Goal: Task Accomplishment & Management: Manage account settings

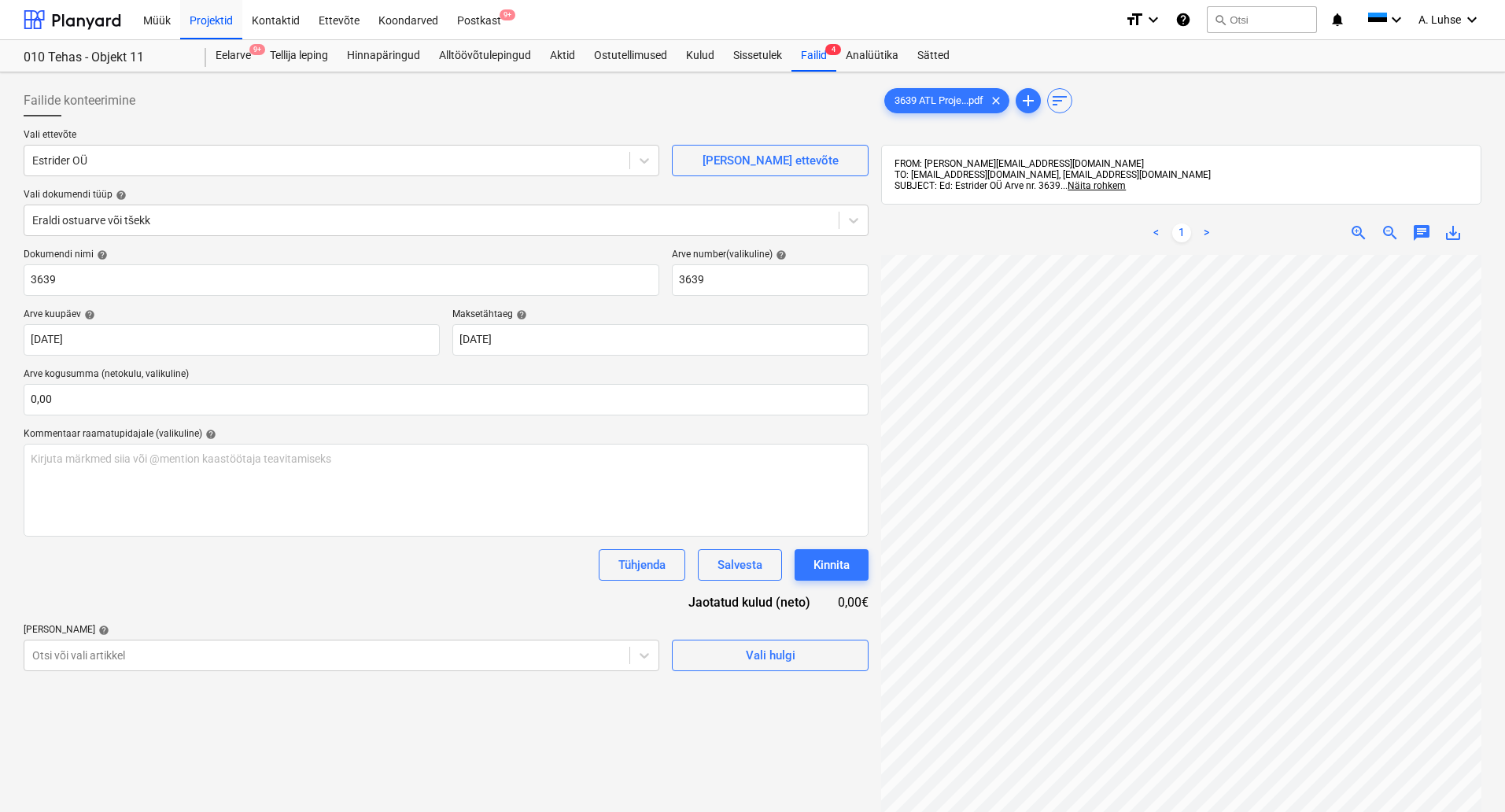
click at [482, 23] on div "Postkast 9+" at bounding box center [479, 19] width 63 height 40
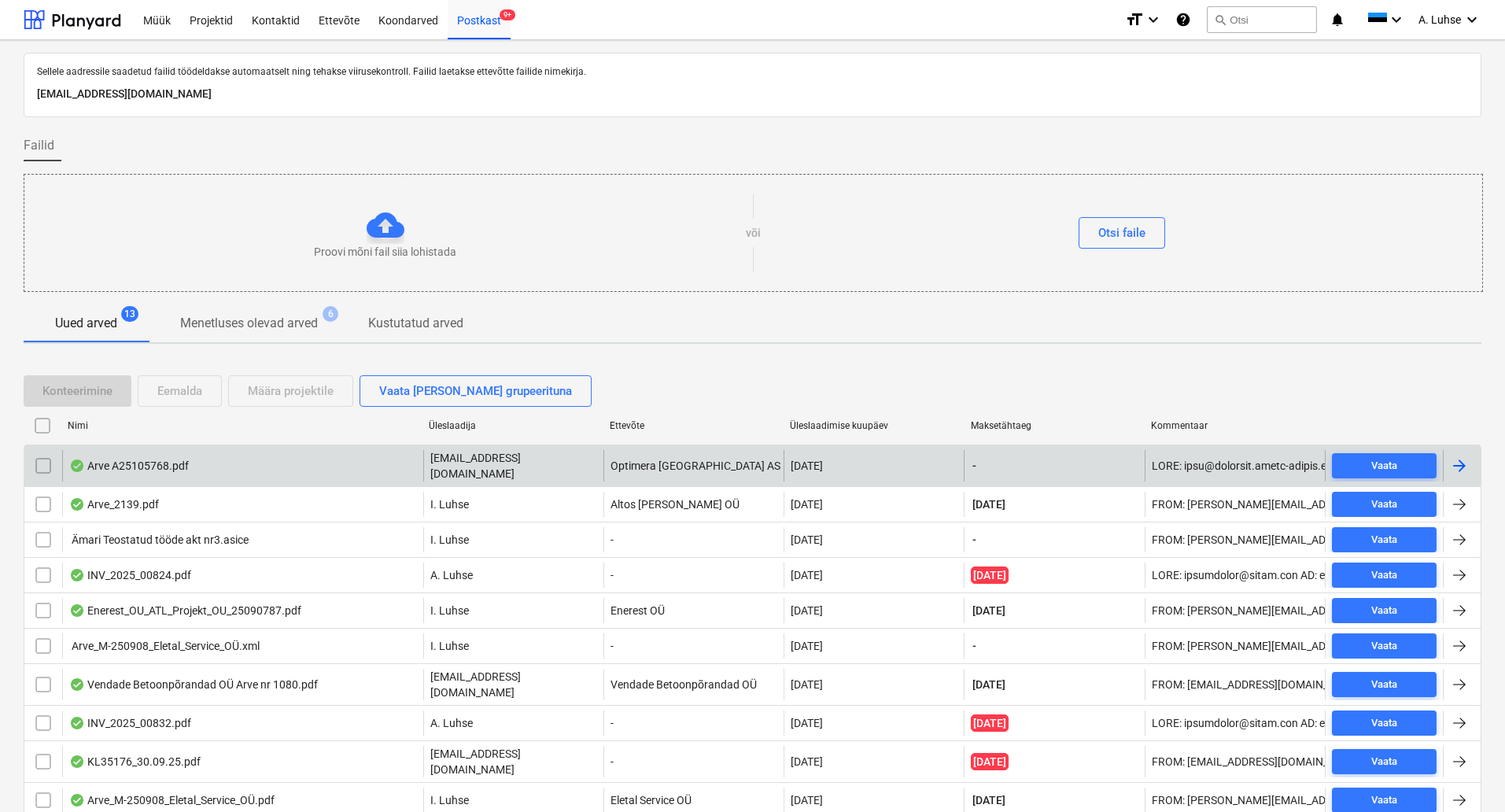
click at [233, 463] on div "Arve A25105768.pdf" at bounding box center [243, 465] width 361 height 31
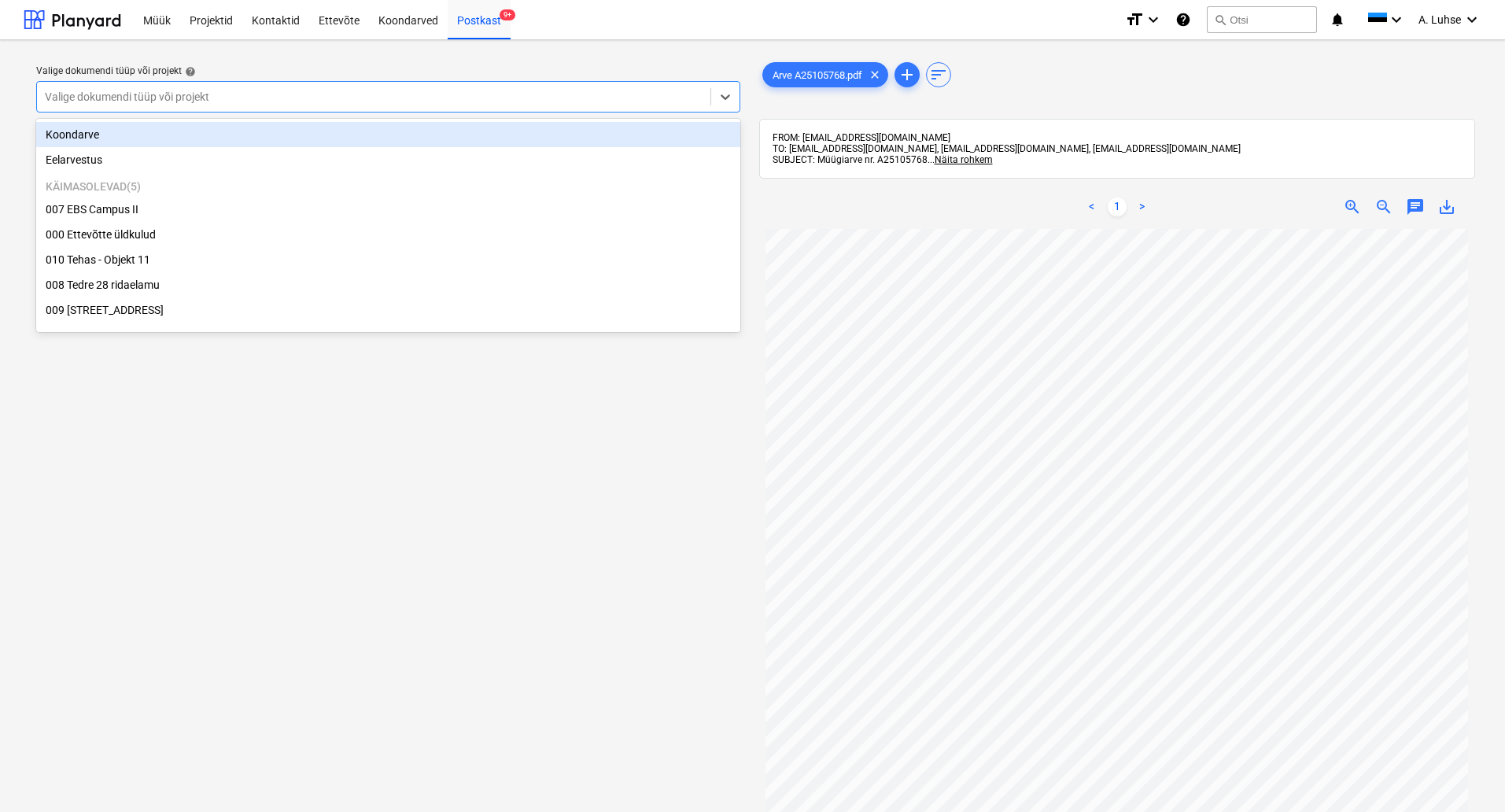
click at [454, 92] on div at bounding box center [373, 97] width 657 height 16
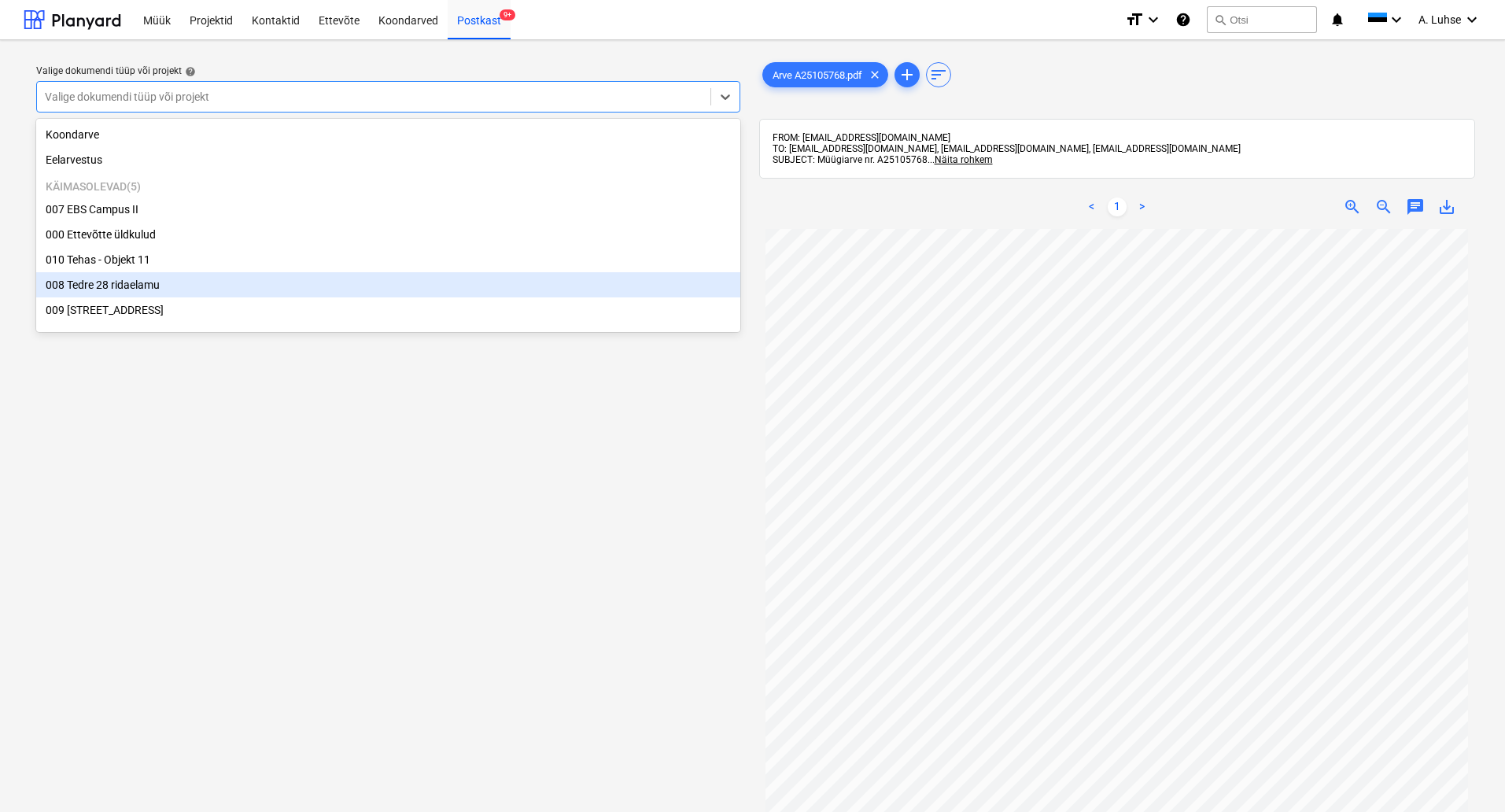
click at [443, 298] on div "008 Tedre 28 ridaelamu" at bounding box center [388, 284] width 704 height 25
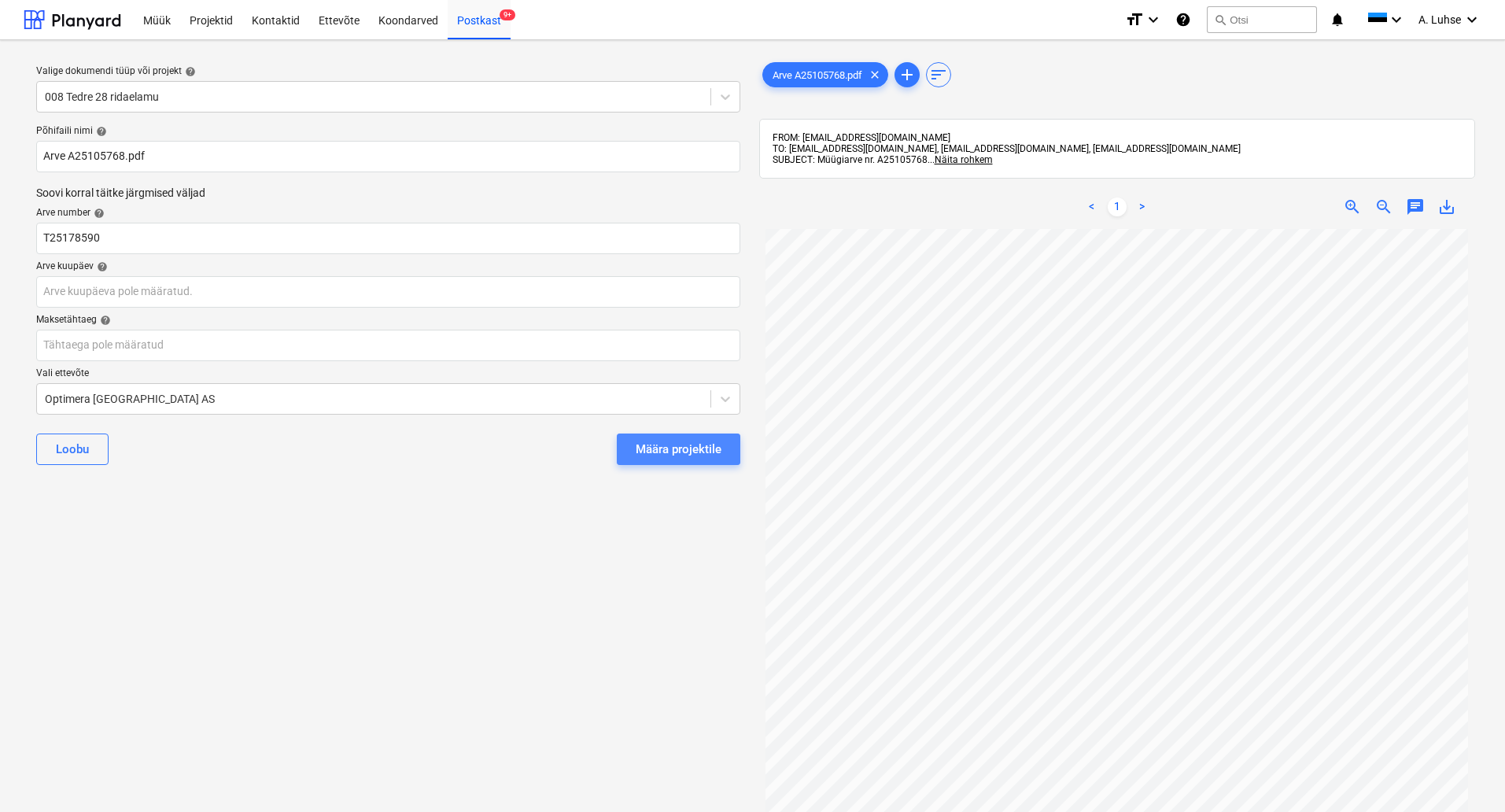
click at [678, 458] on div "Määra projektile" at bounding box center [678, 449] width 86 height 20
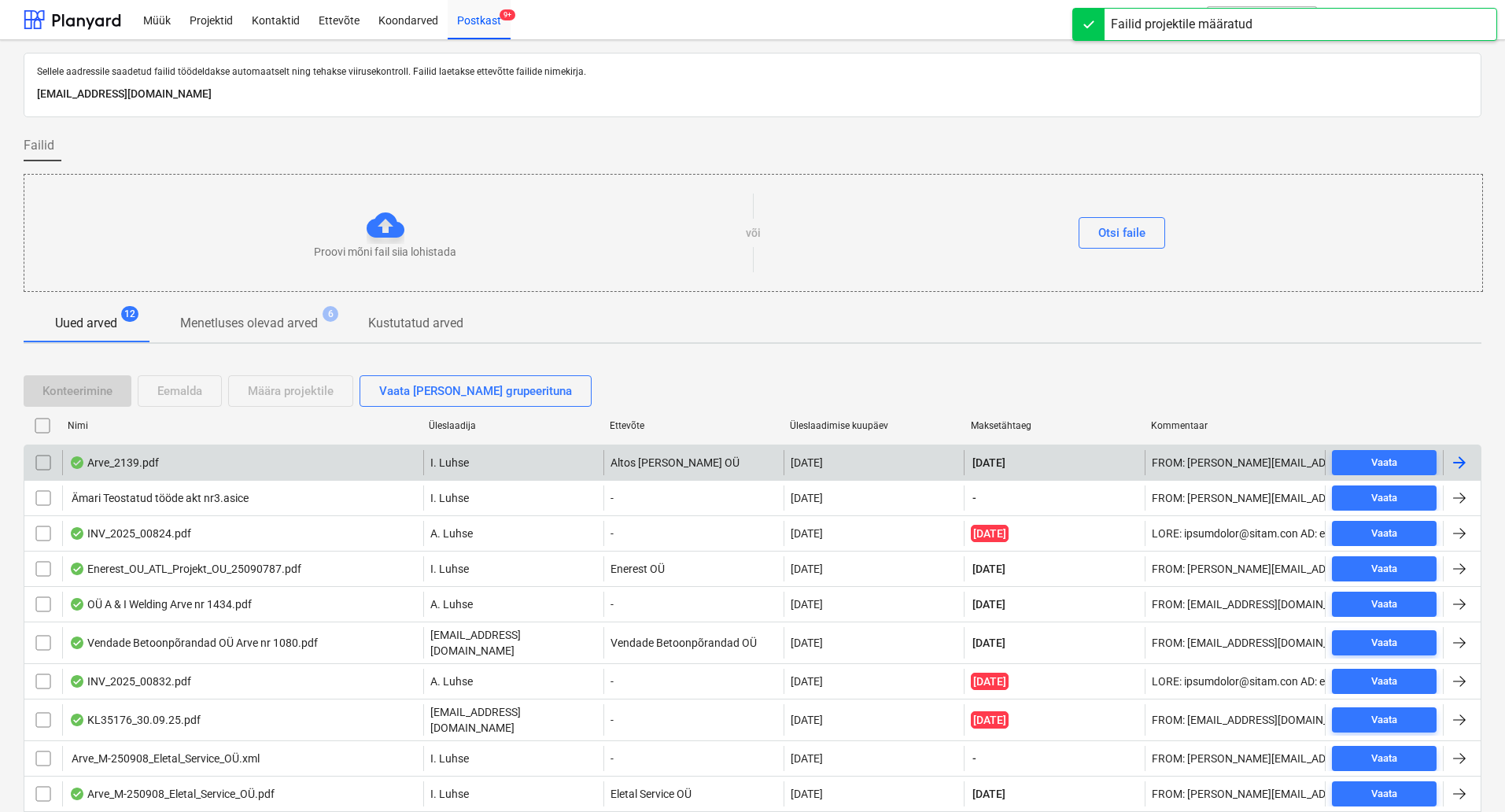
click at [355, 474] on div "Arve_2139.pdf" at bounding box center [243, 462] width 361 height 25
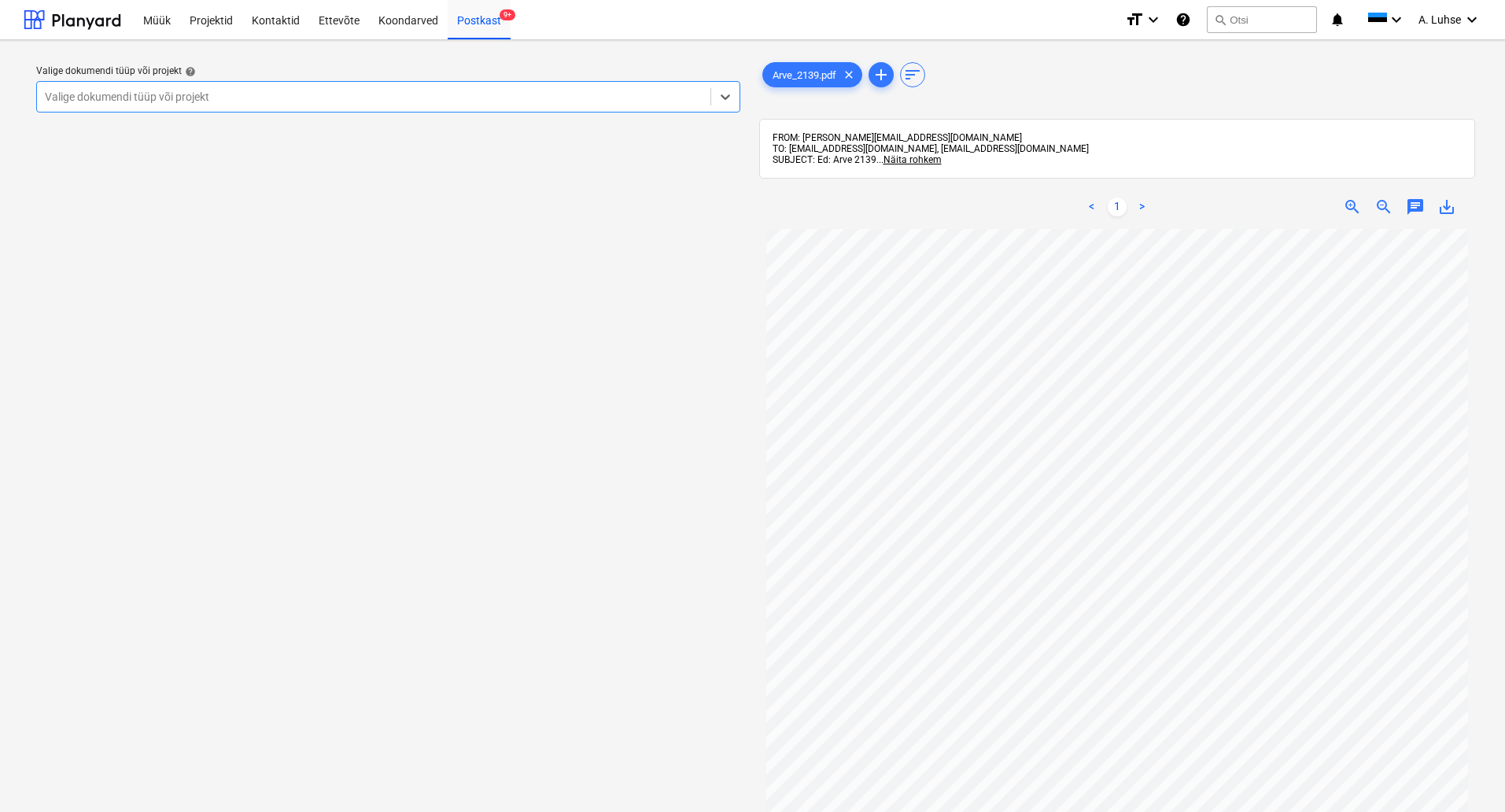
click at [568, 102] on div at bounding box center [373, 97] width 657 height 16
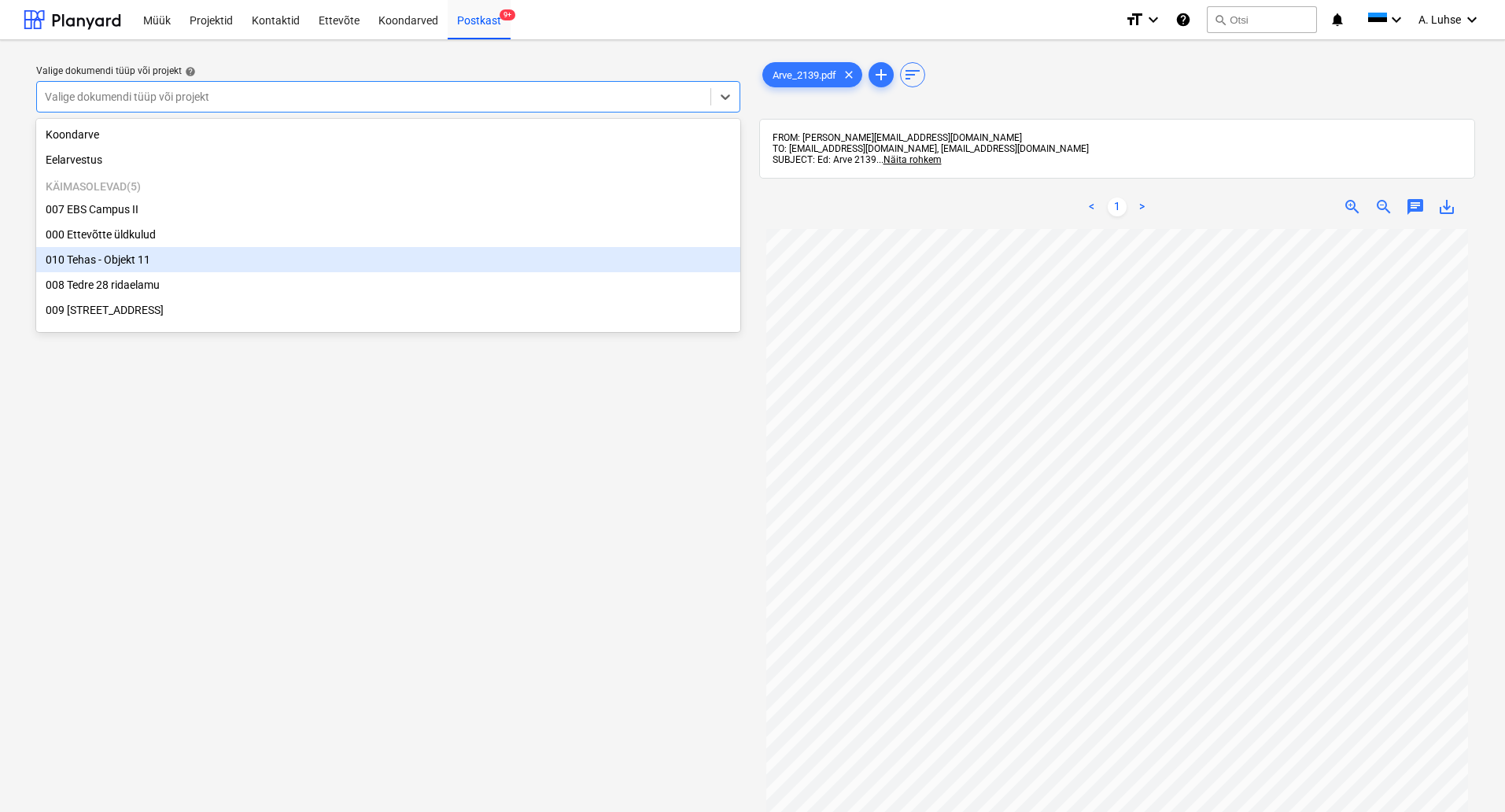
click at [544, 271] on div "010 Tehas - Objekt 11" at bounding box center [388, 259] width 704 height 25
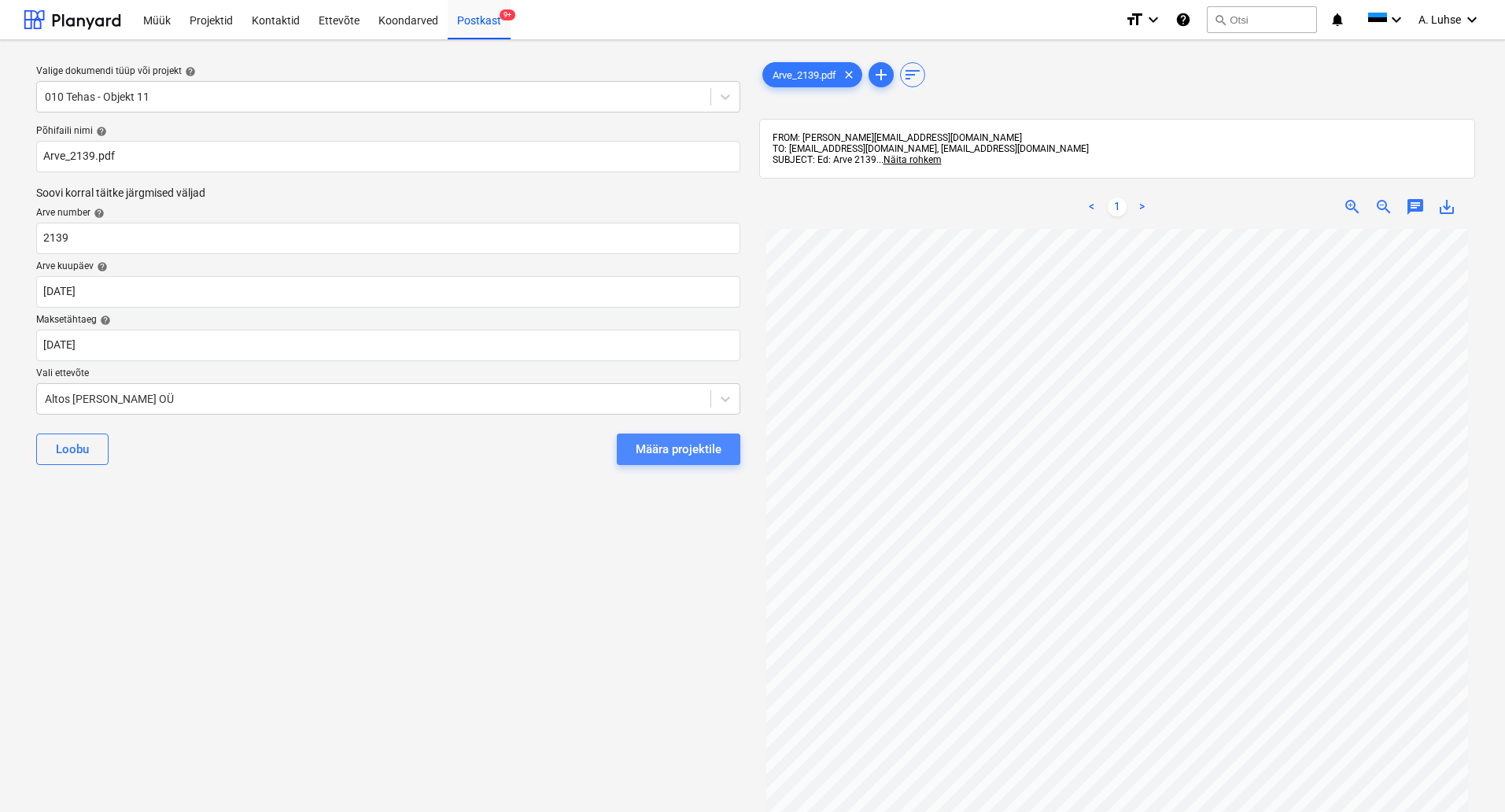
click at [718, 450] on div "Määra projektile" at bounding box center [678, 449] width 86 height 20
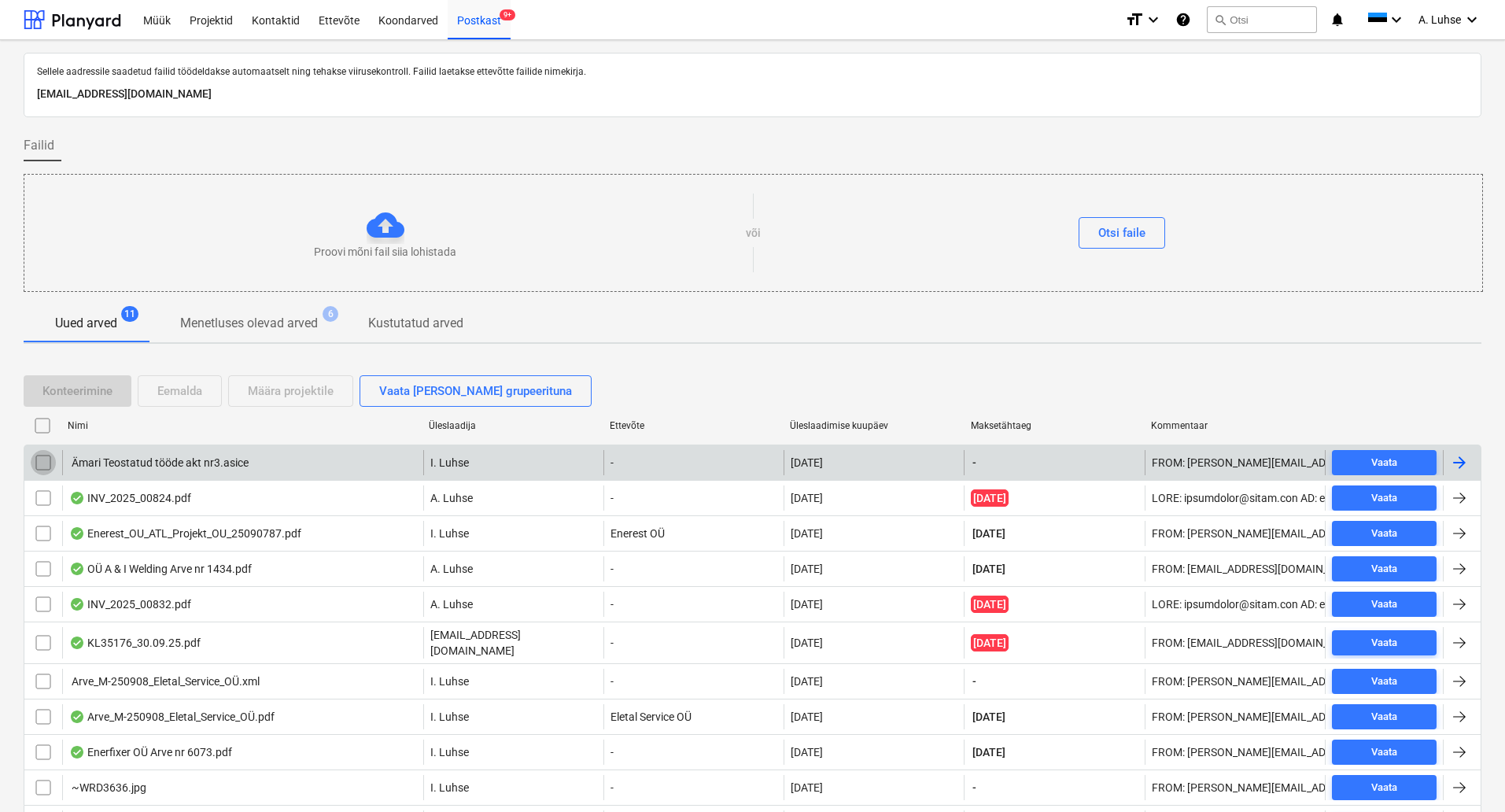
click at [42, 460] on input "checkbox" at bounding box center [44, 462] width 25 height 25
click at [38, 466] on input "checkbox" at bounding box center [44, 462] width 25 height 25
click at [57, 463] on div at bounding box center [43, 462] width 37 height 25
click at [42, 464] on input "checkbox" at bounding box center [44, 462] width 25 height 25
click at [298, 394] on div "Määra projektile" at bounding box center [291, 391] width 86 height 20
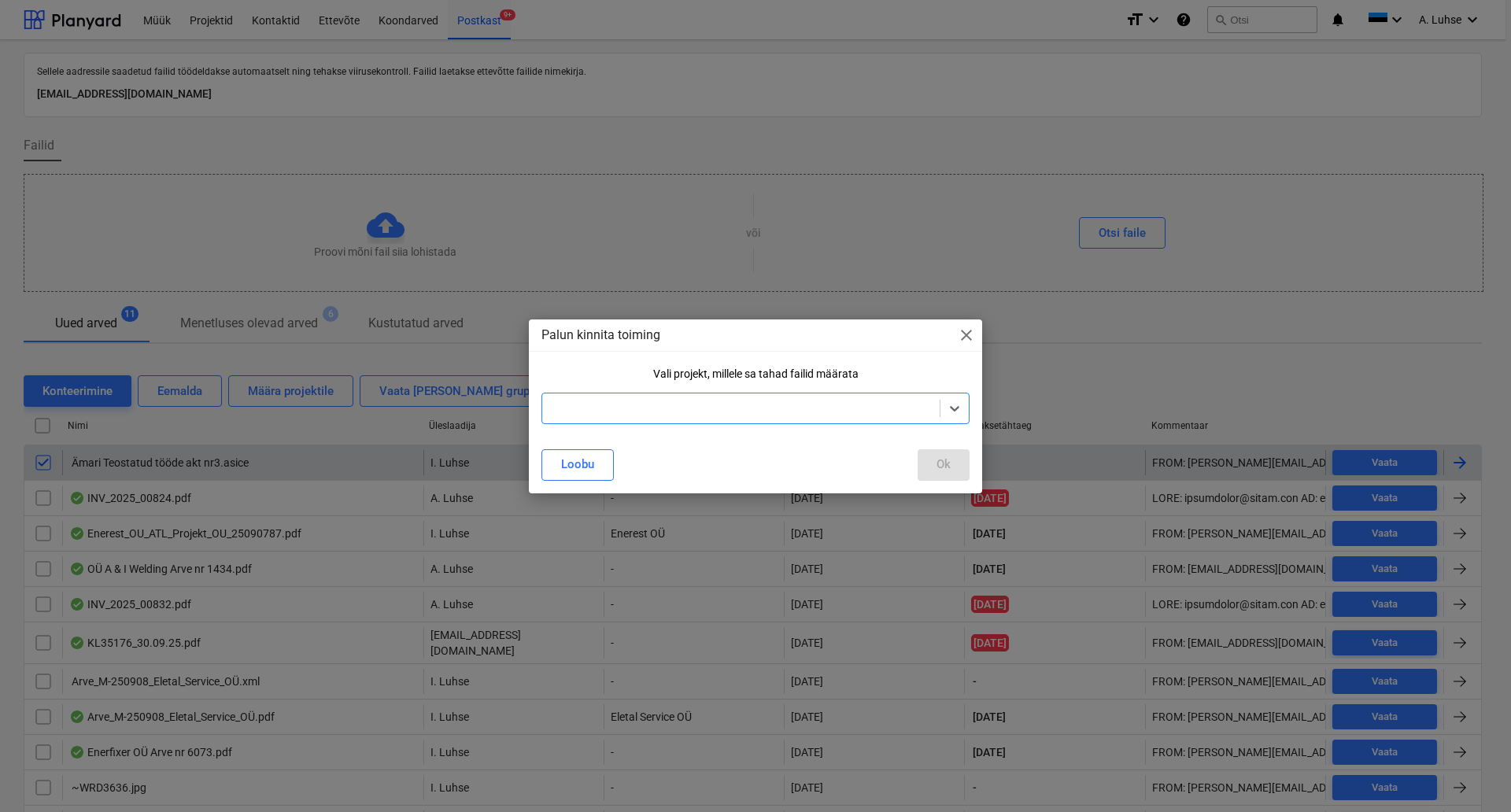
click at [653, 418] on div at bounding box center [740, 408] width 397 height 22
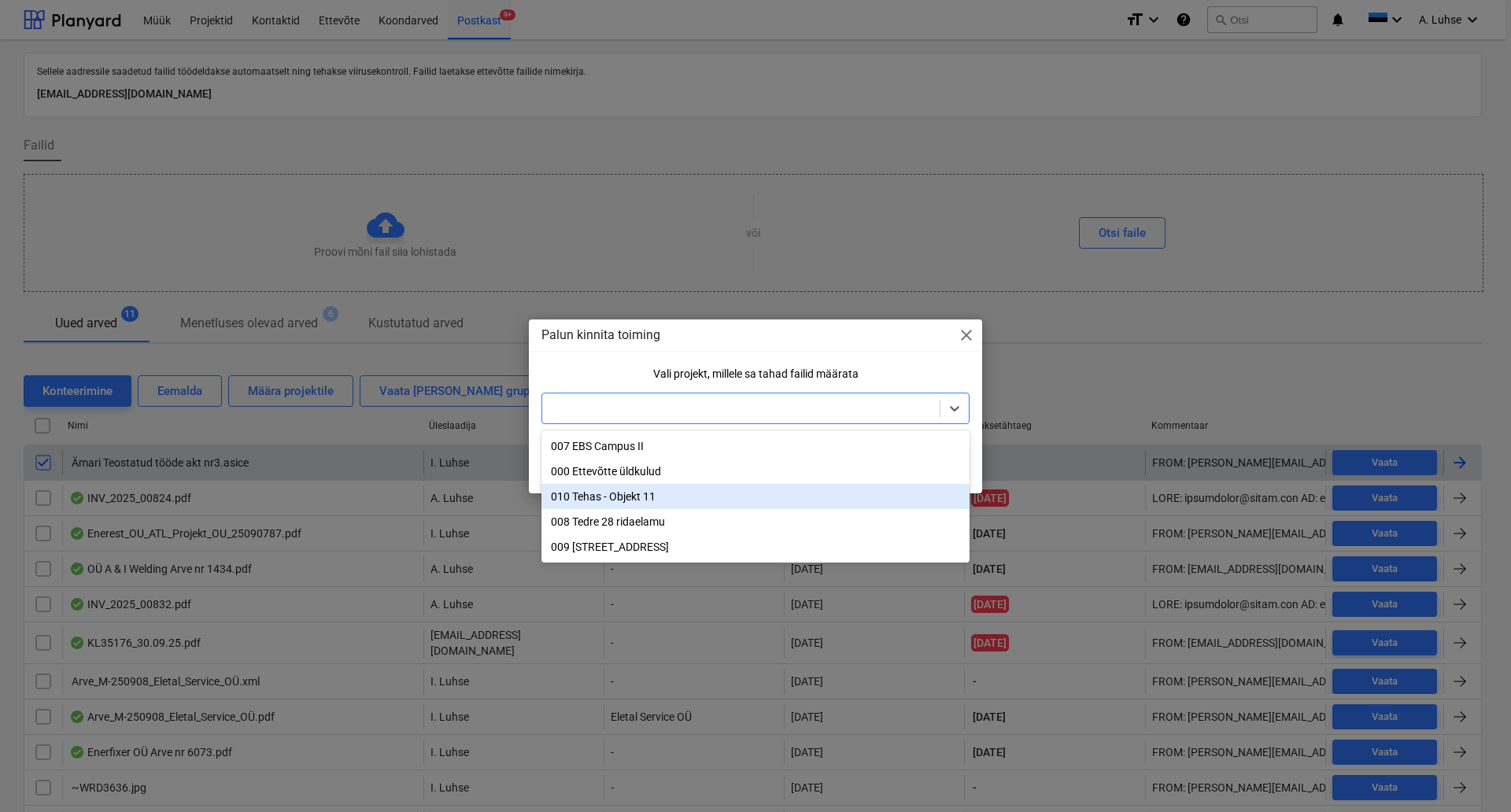
click at [683, 498] on div "010 Tehas - Objekt 11" at bounding box center [756, 496] width 428 height 25
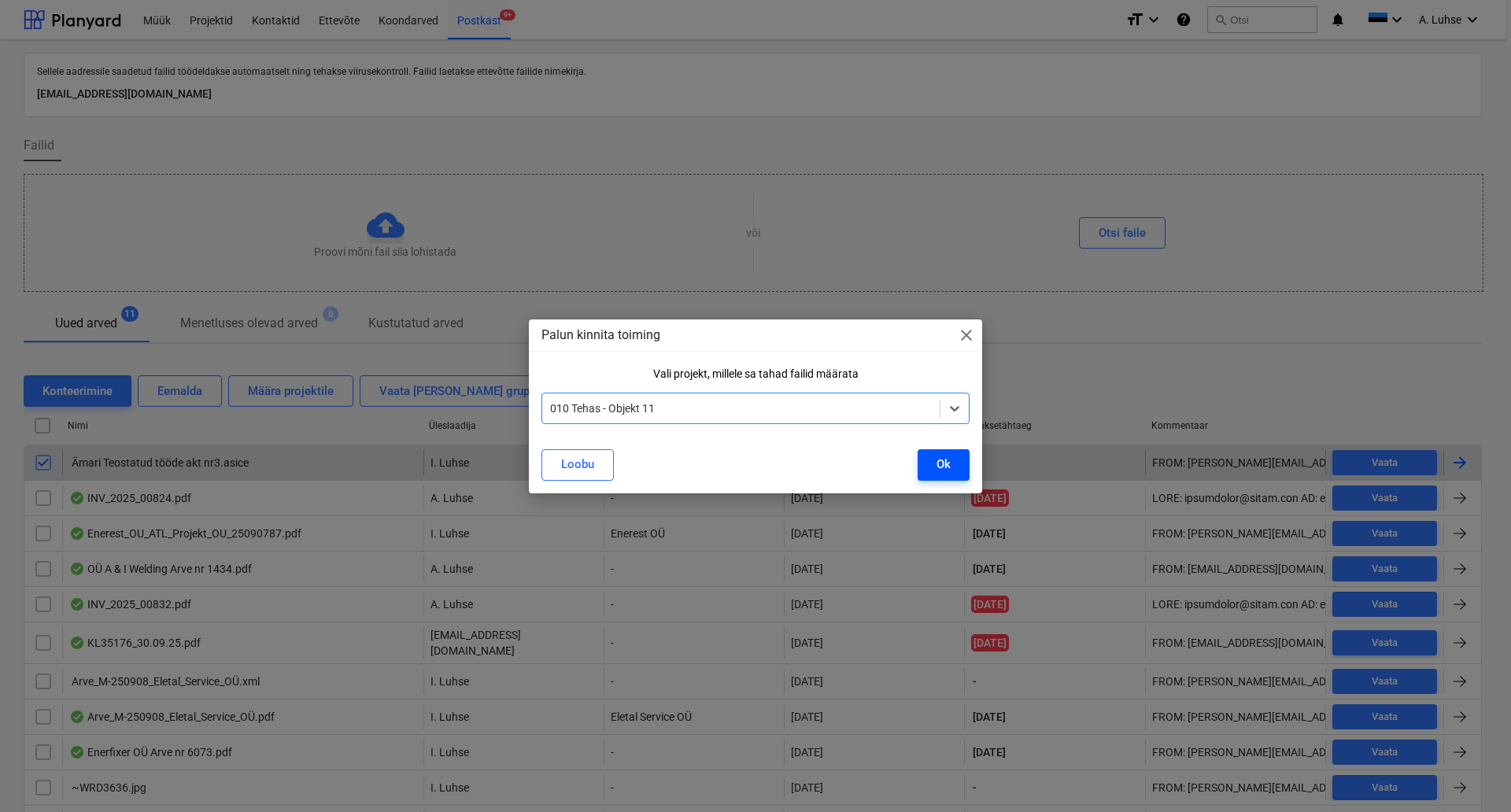
click at [933, 473] on button "Ok" at bounding box center [943, 465] width 52 height 31
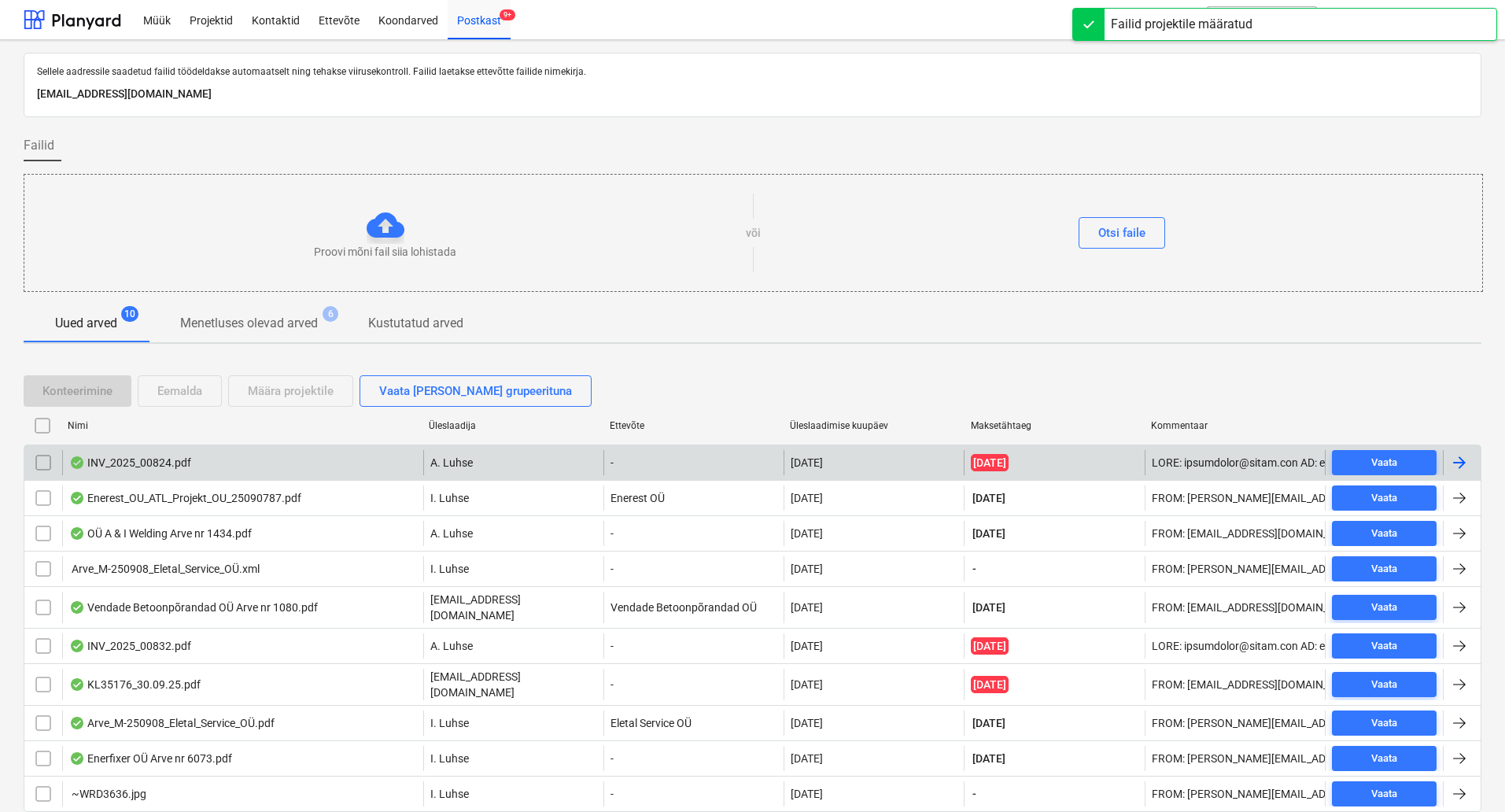
click at [307, 472] on div "INV_2025_00824.pdf" at bounding box center [243, 462] width 361 height 25
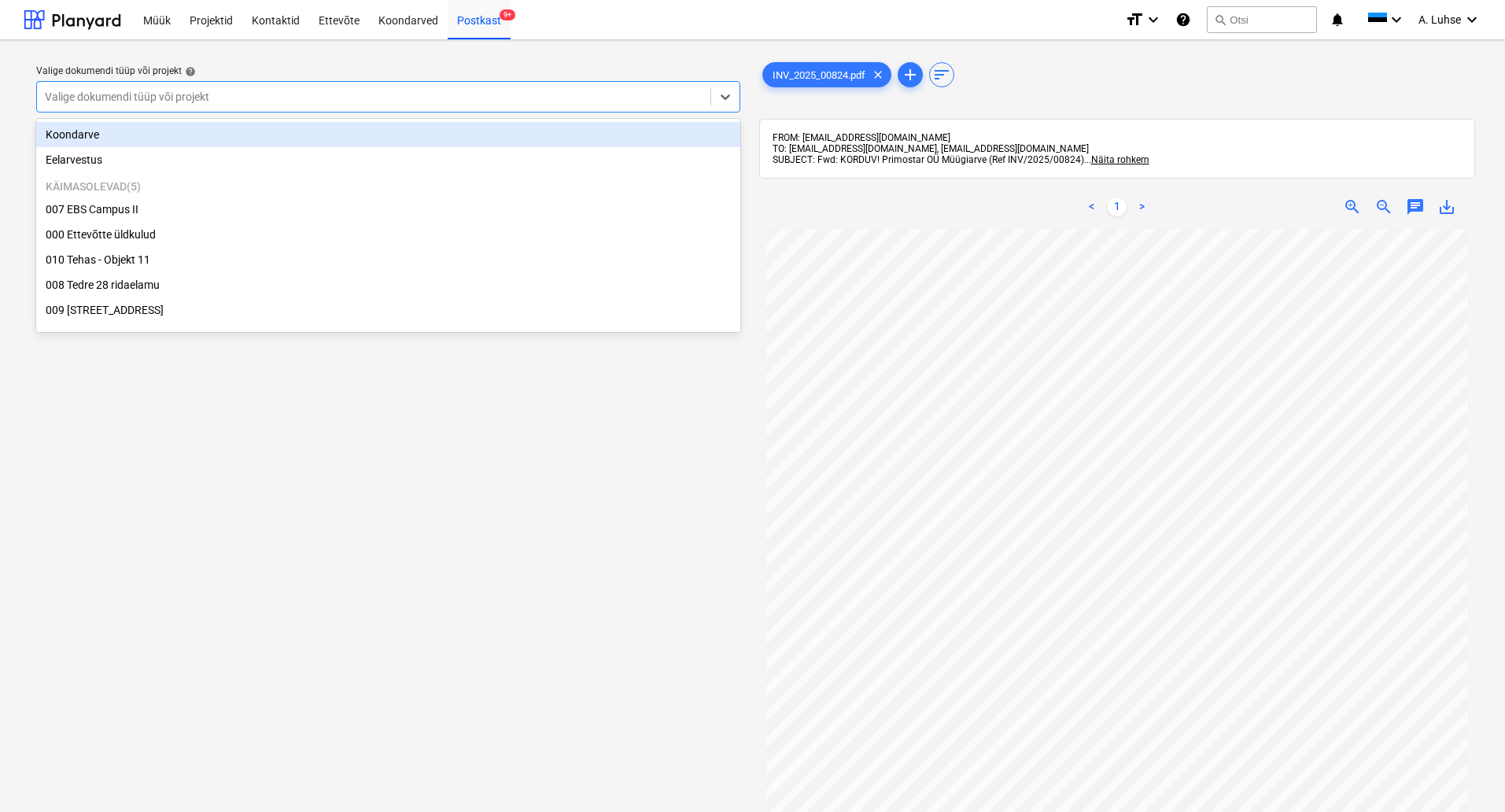
click at [595, 94] on div at bounding box center [373, 97] width 657 height 16
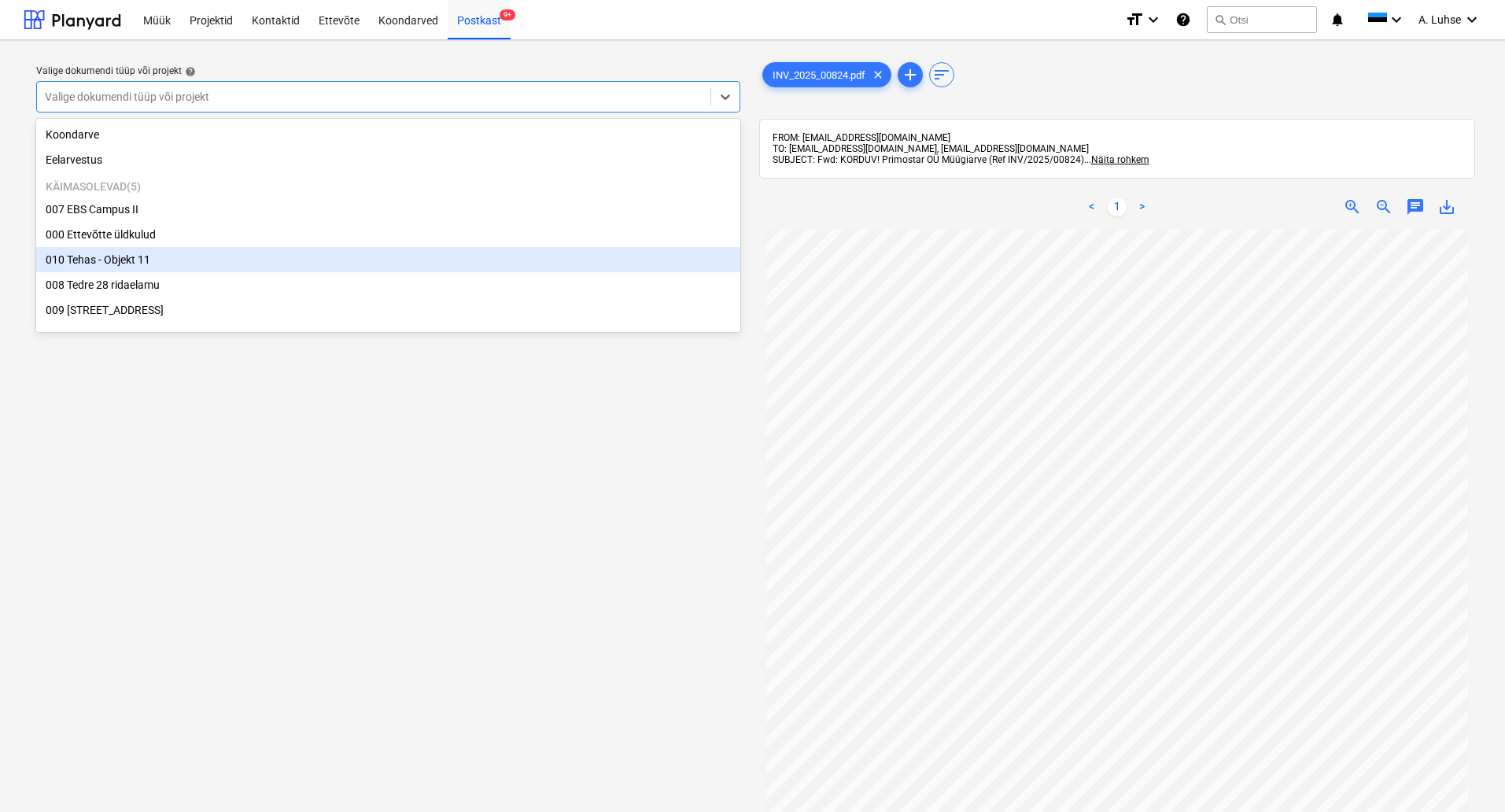
click at [511, 272] on div "010 Tehas - Objekt 11" at bounding box center [388, 259] width 704 height 25
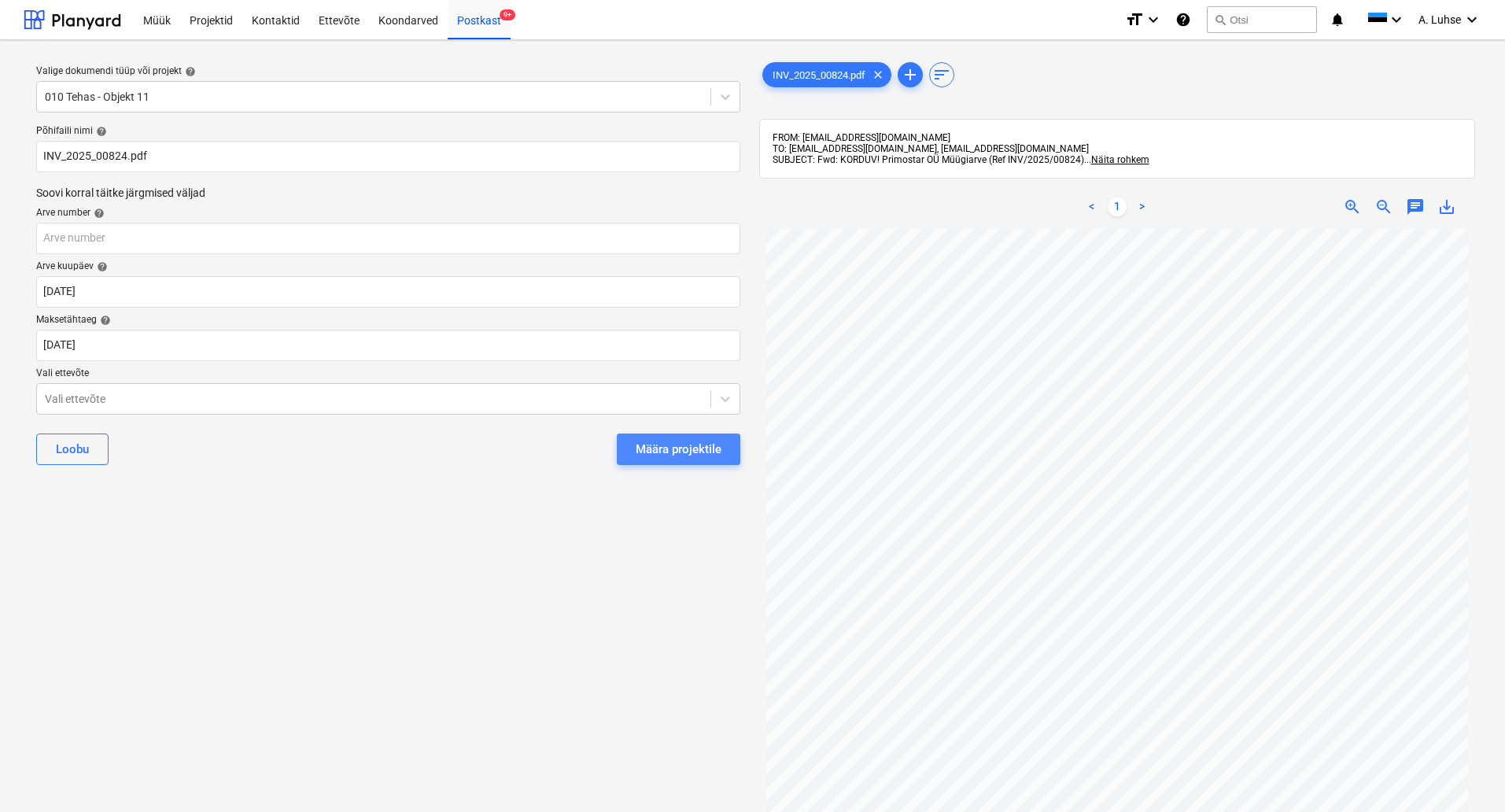
click at [654, 455] on div "Määra projektile" at bounding box center [678, 449] width 86 height 20
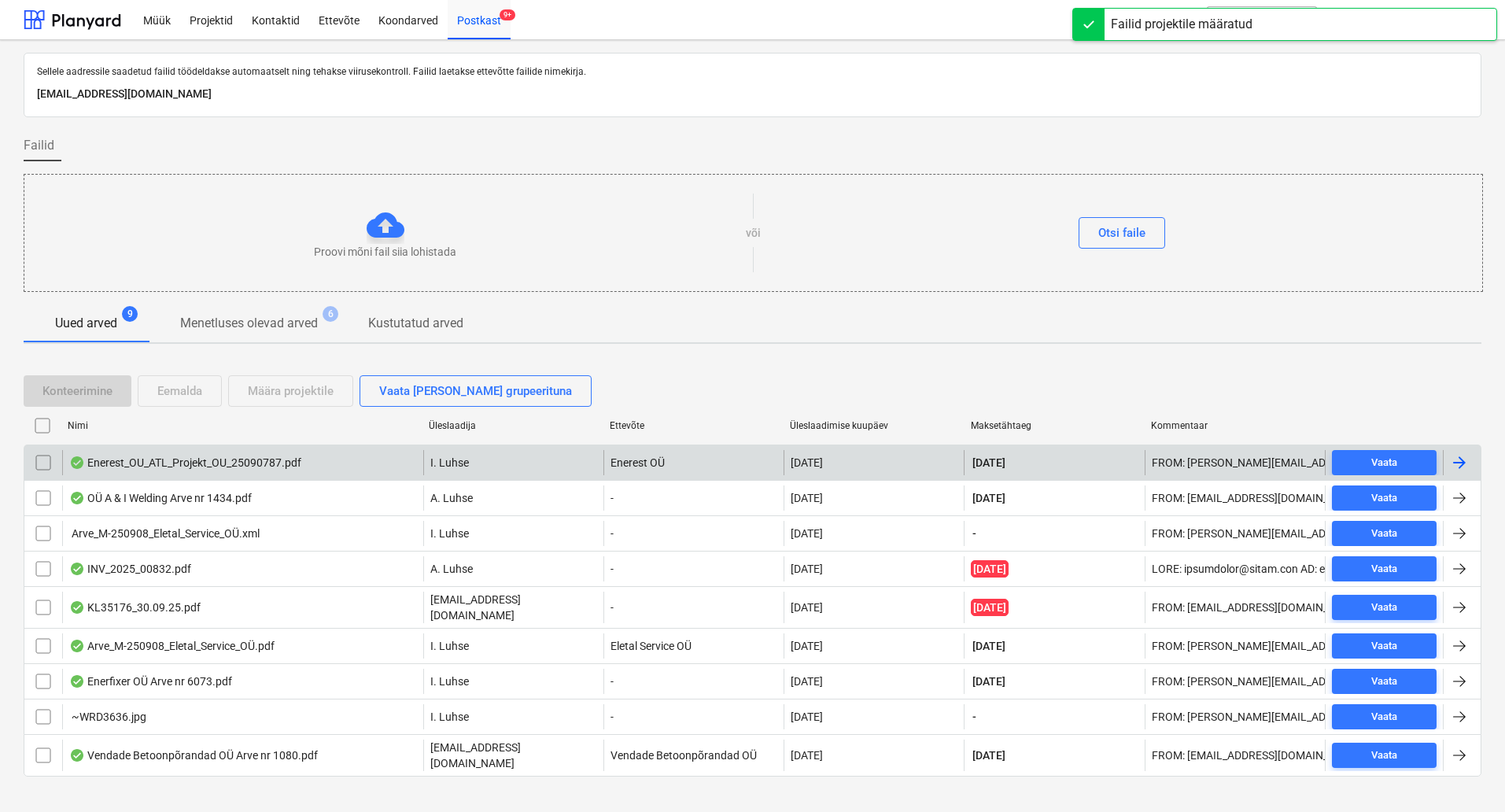
click at [239, 472] on div "Enerest_OU_ATL_Projekt_OU_25090787.pdf" at bounding box center [243, 462] width 361 height 25
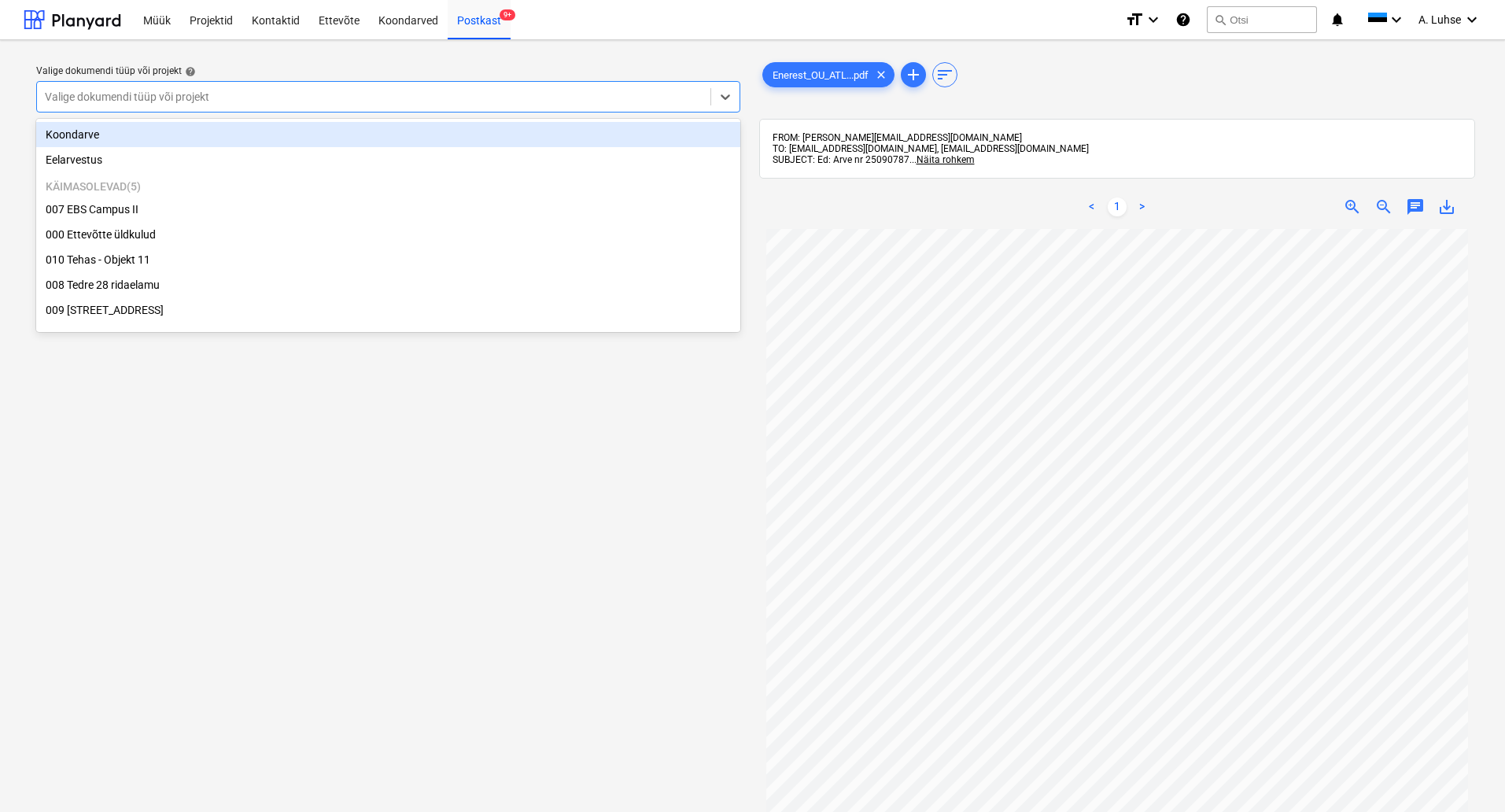
click at [641, 100] on div at bounding box center [373, 97] width 657 height 16
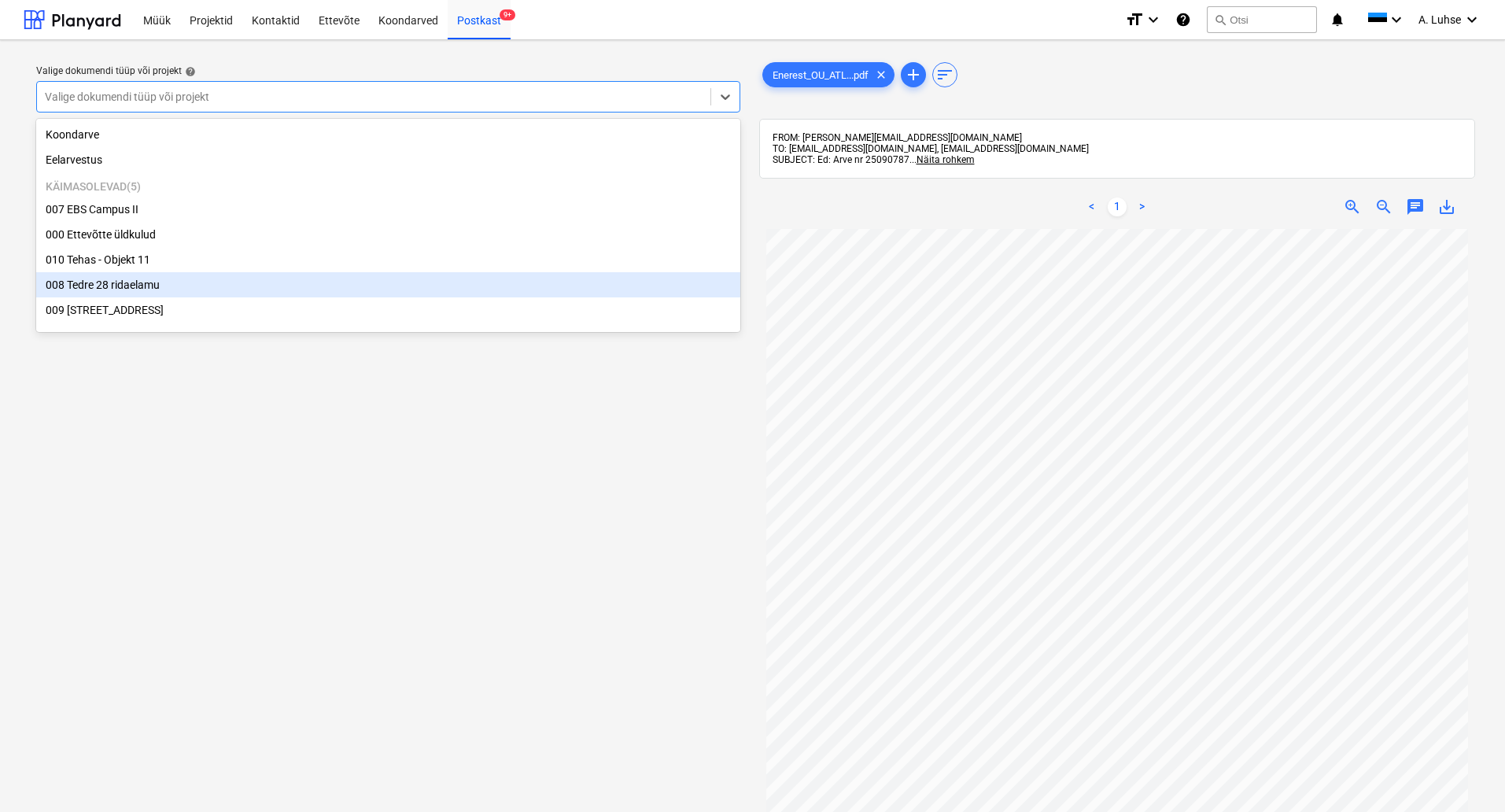
click at [483, 298] on div "008 Tedre 28 ridaelamu" at bounding box center [388, 284] width 704 height 25
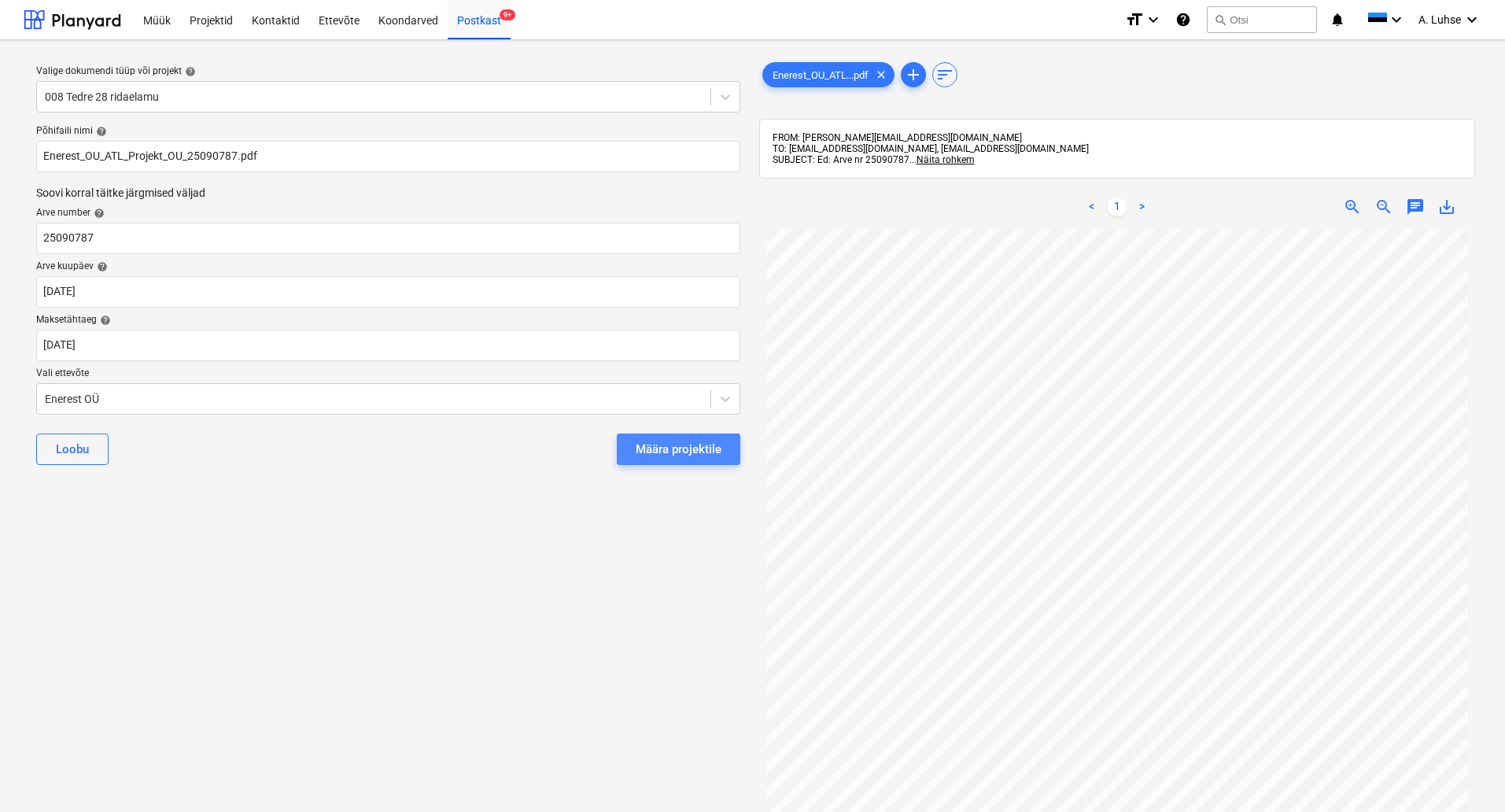
click at [669, 451] on div "Määra projektile" at bounding box center [678, 449] width 86 height 20
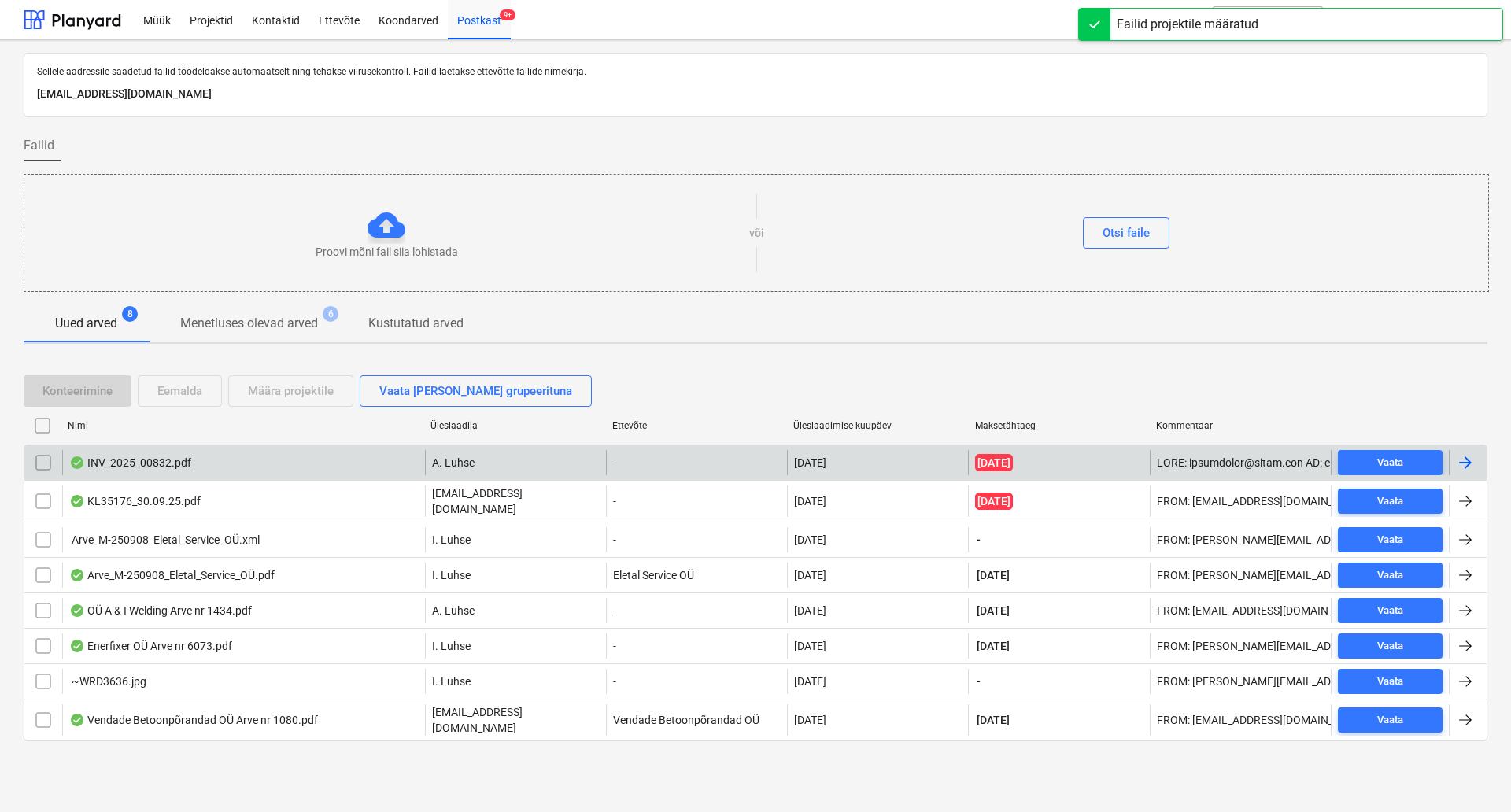
click at [361, 466] on div "INV_2025_00832.pdf" at bounding box center [244, 462] width 363 height 25
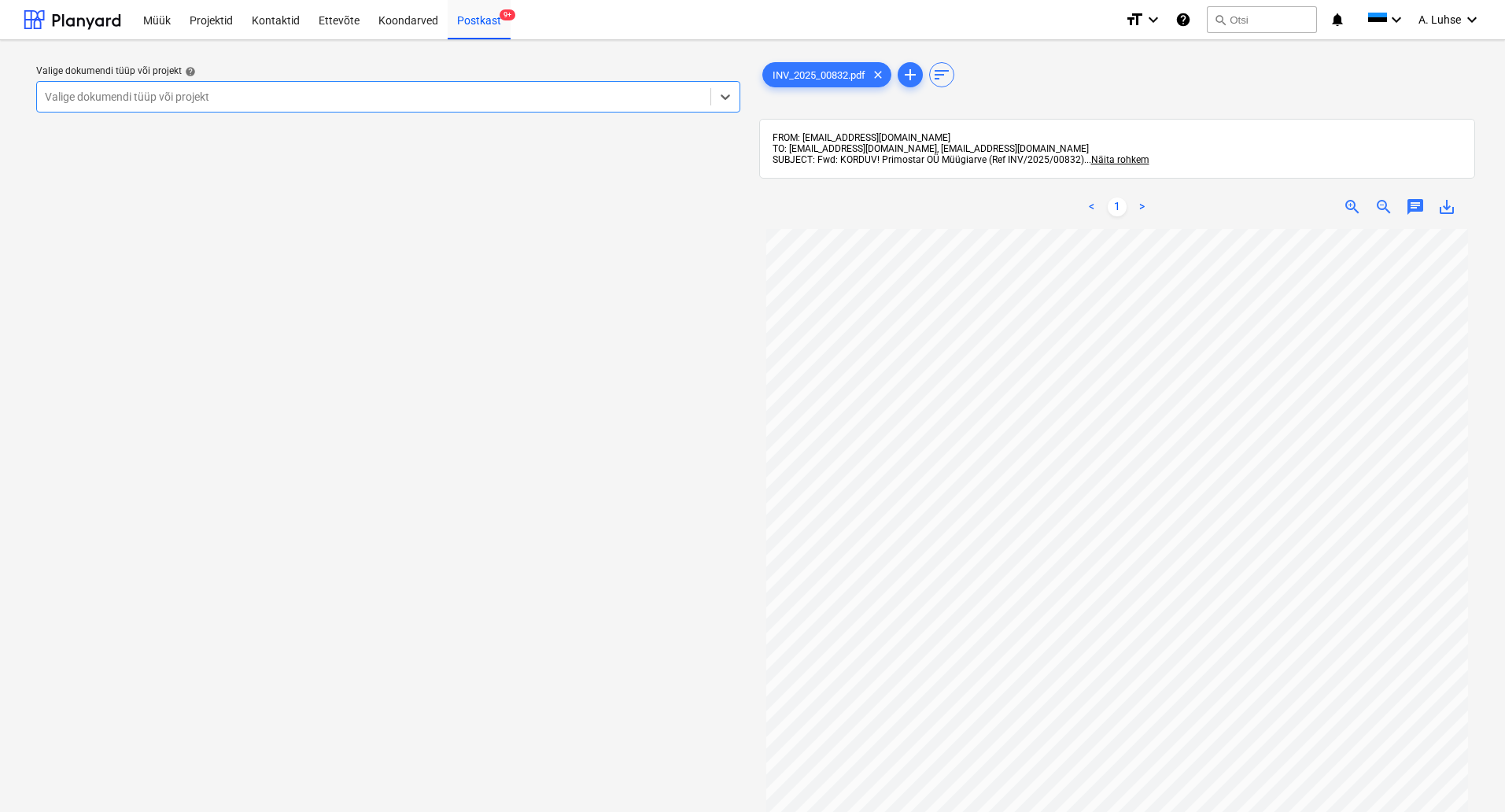
click at [431, 95] on div at bounding box center [373, 97] width 657 height 16
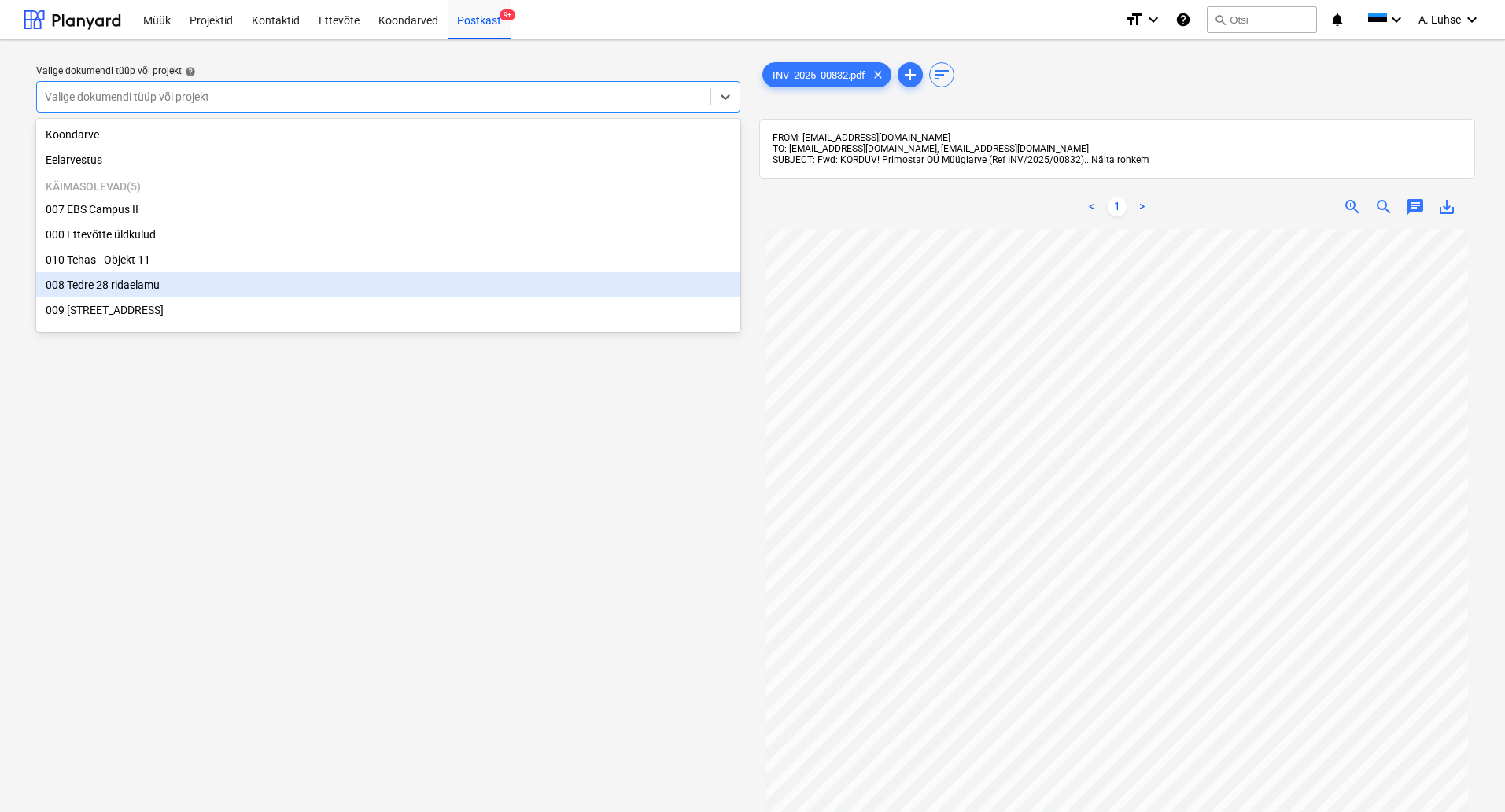
click at [401, 285] on div "008 Tedre 28 ridaelamu" at bounding box center [388, 284] width 704 height 25
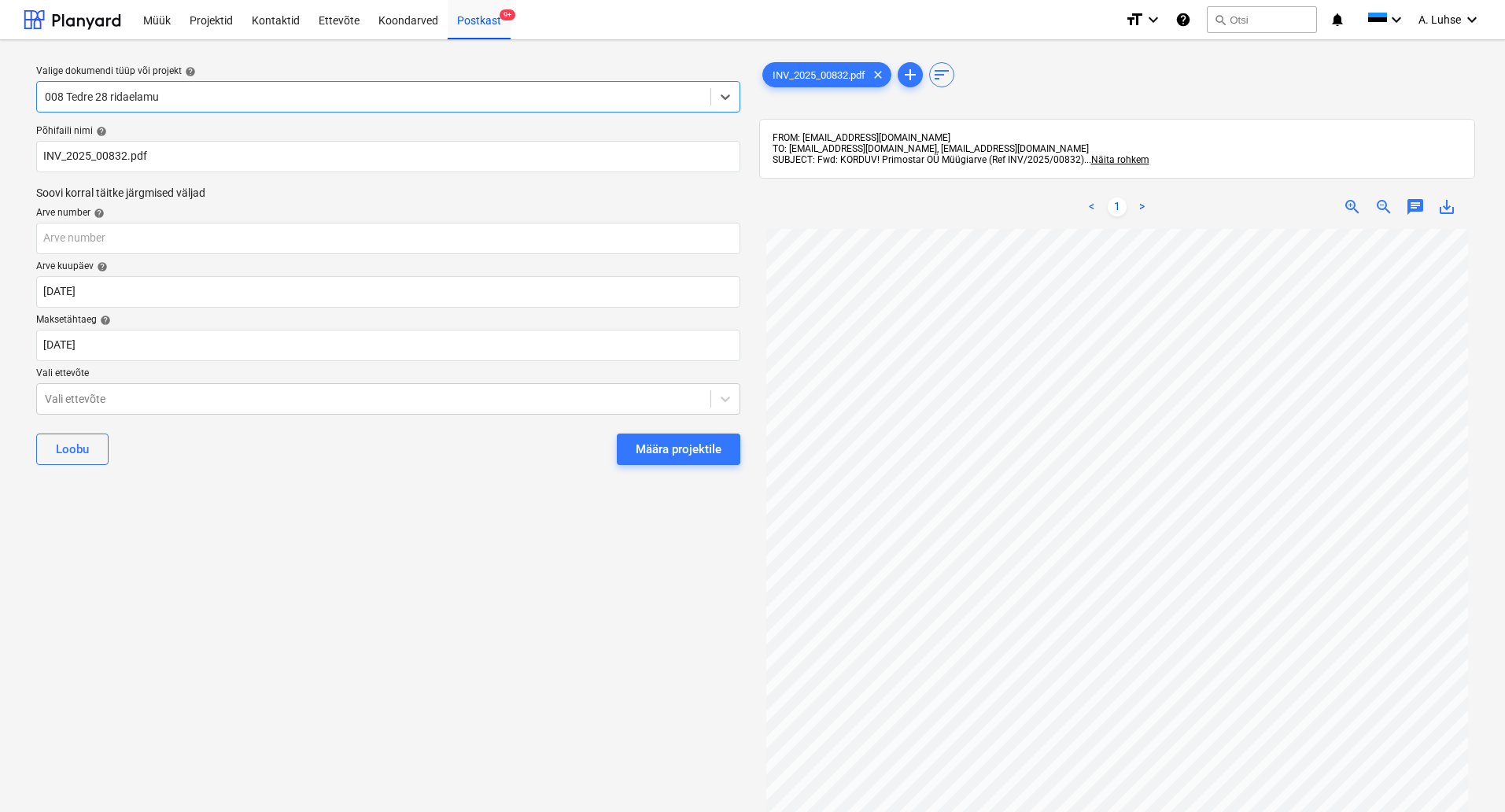
drag, startPoint x: 669, startPoint y: 455, endPoint x: 668, endPoint y: 444, distance: 11.0
click at [669, 454] on div "Määra projektile" at bounding box center [678, 449] width 86 height 20
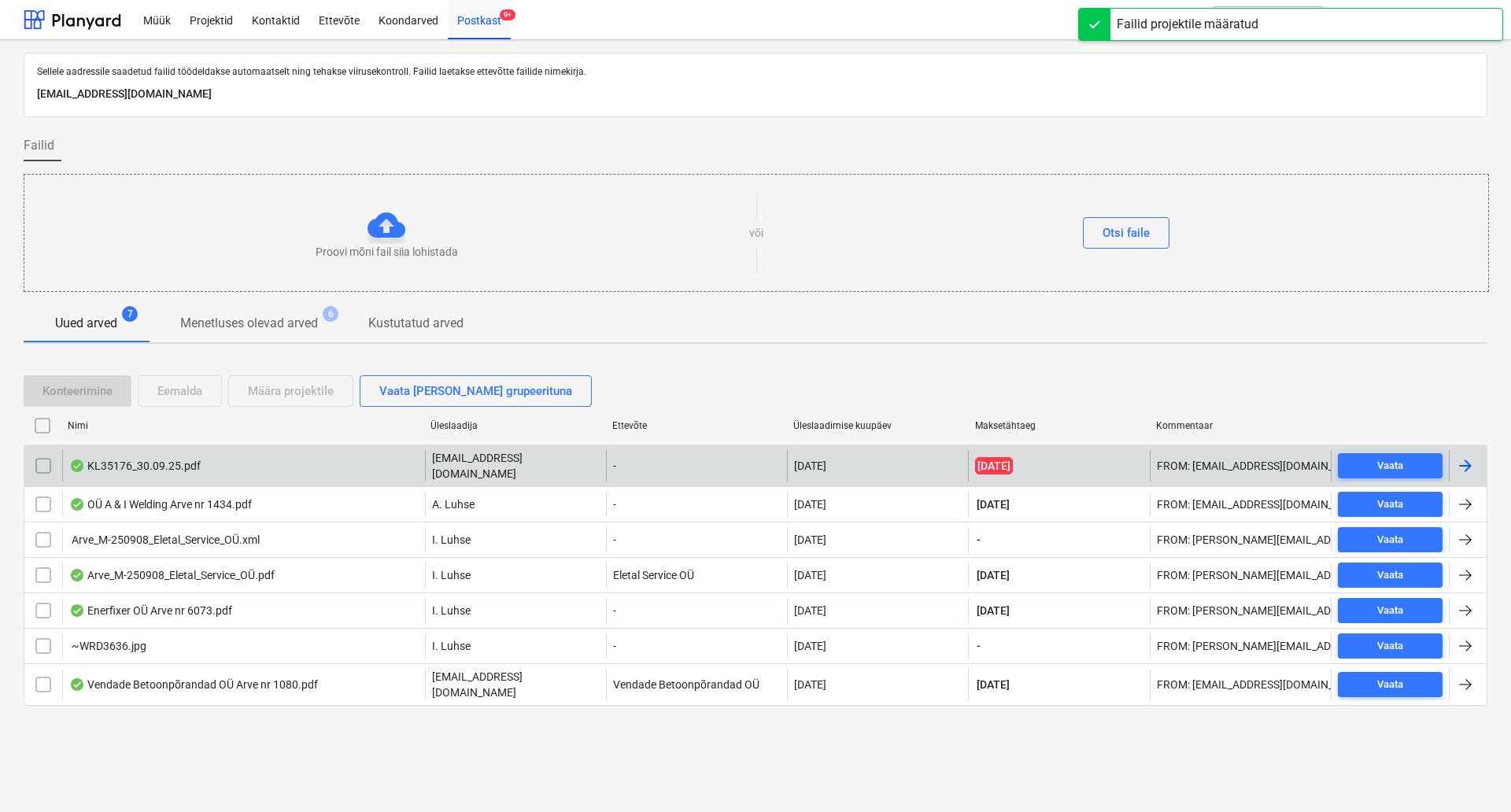
click at [388, 457] on div "KL35176_30.09.25.pdf" at bounding box center [244, 465] width 363 height 31
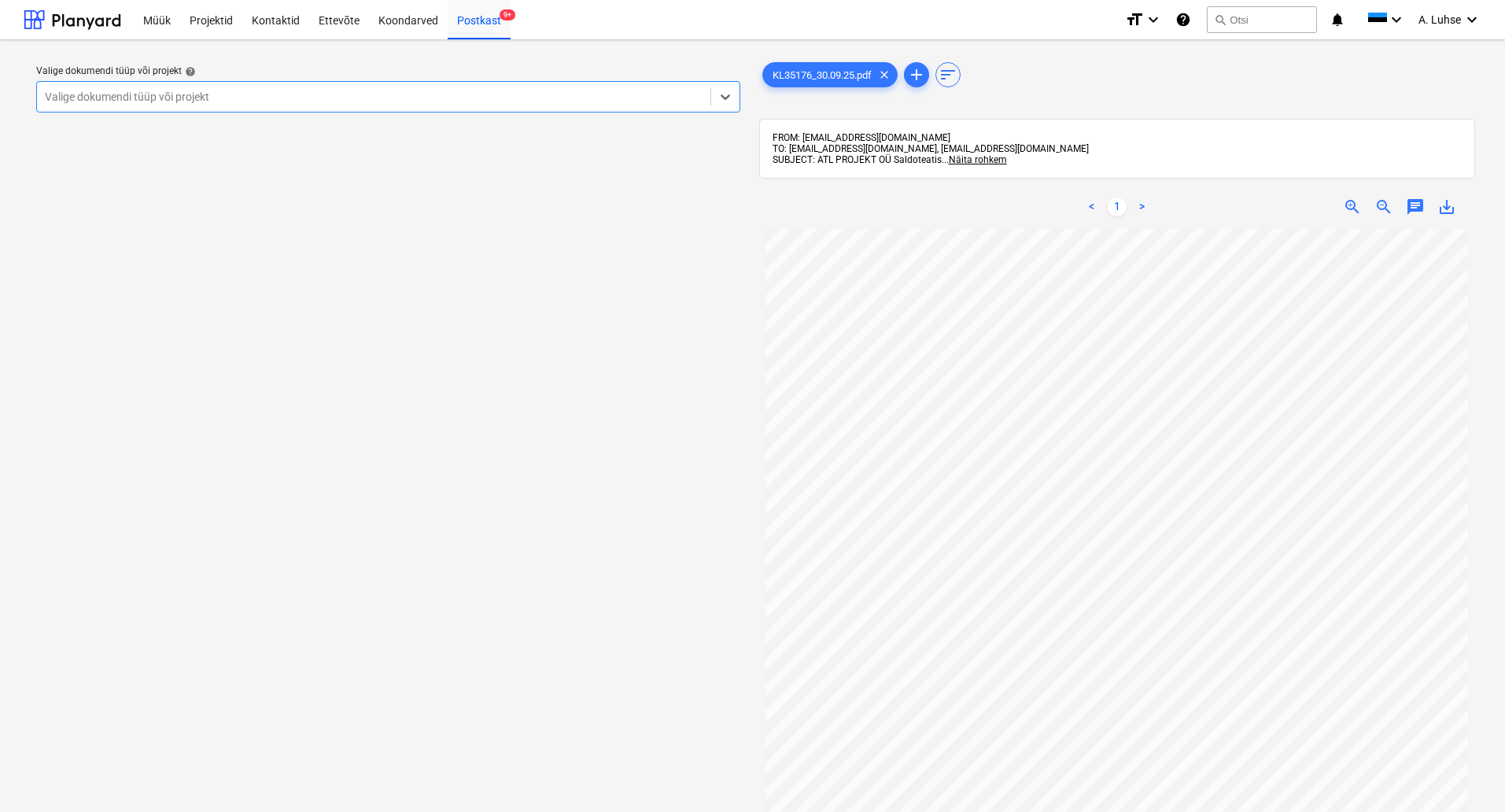
click at [496, 94] on div at bounding box center [373, 97] width 657 height 16
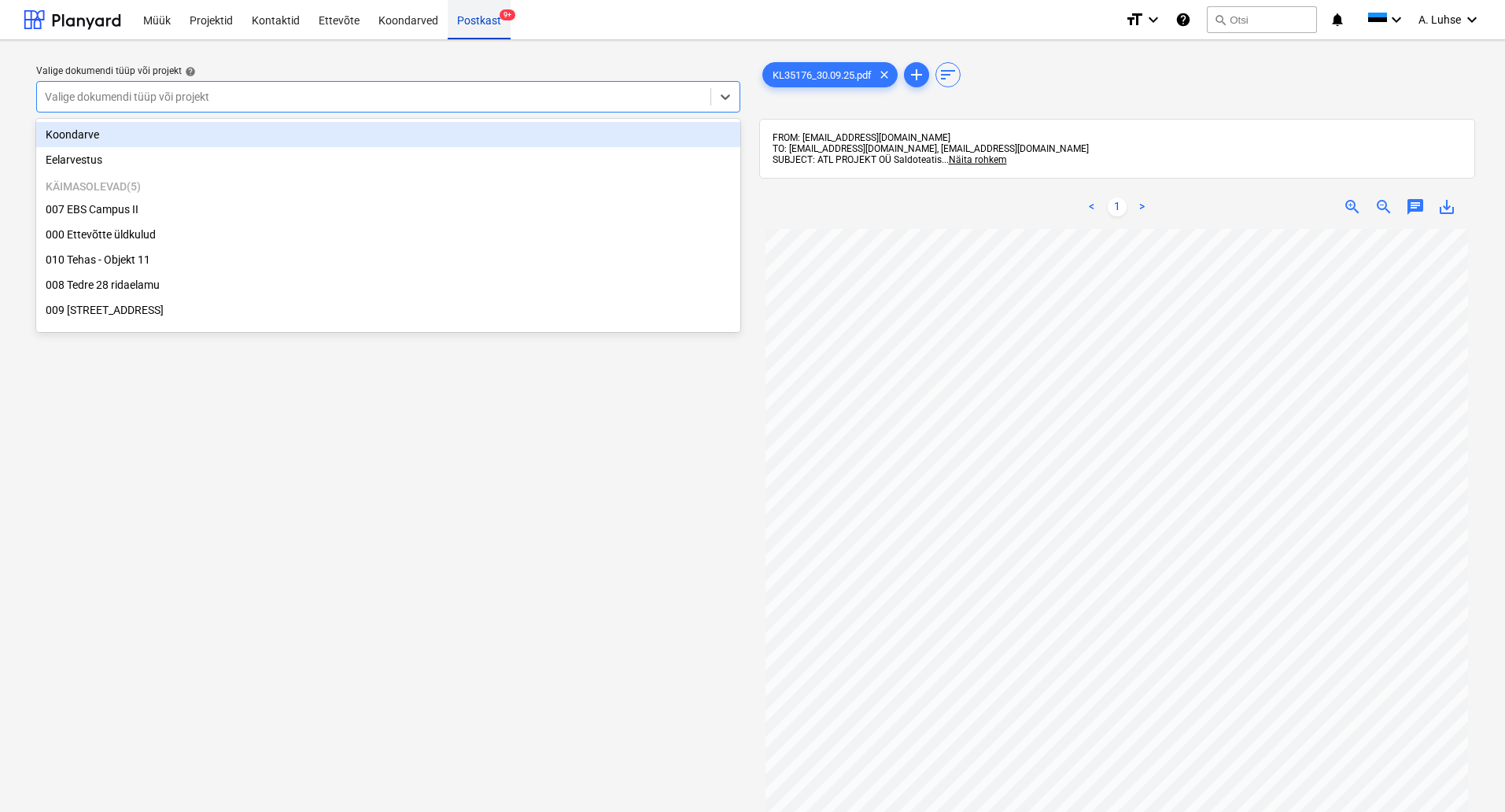
click at [481, 25] on div "Postkast 9+" at bounding box center [479, 19] width 63 height 40
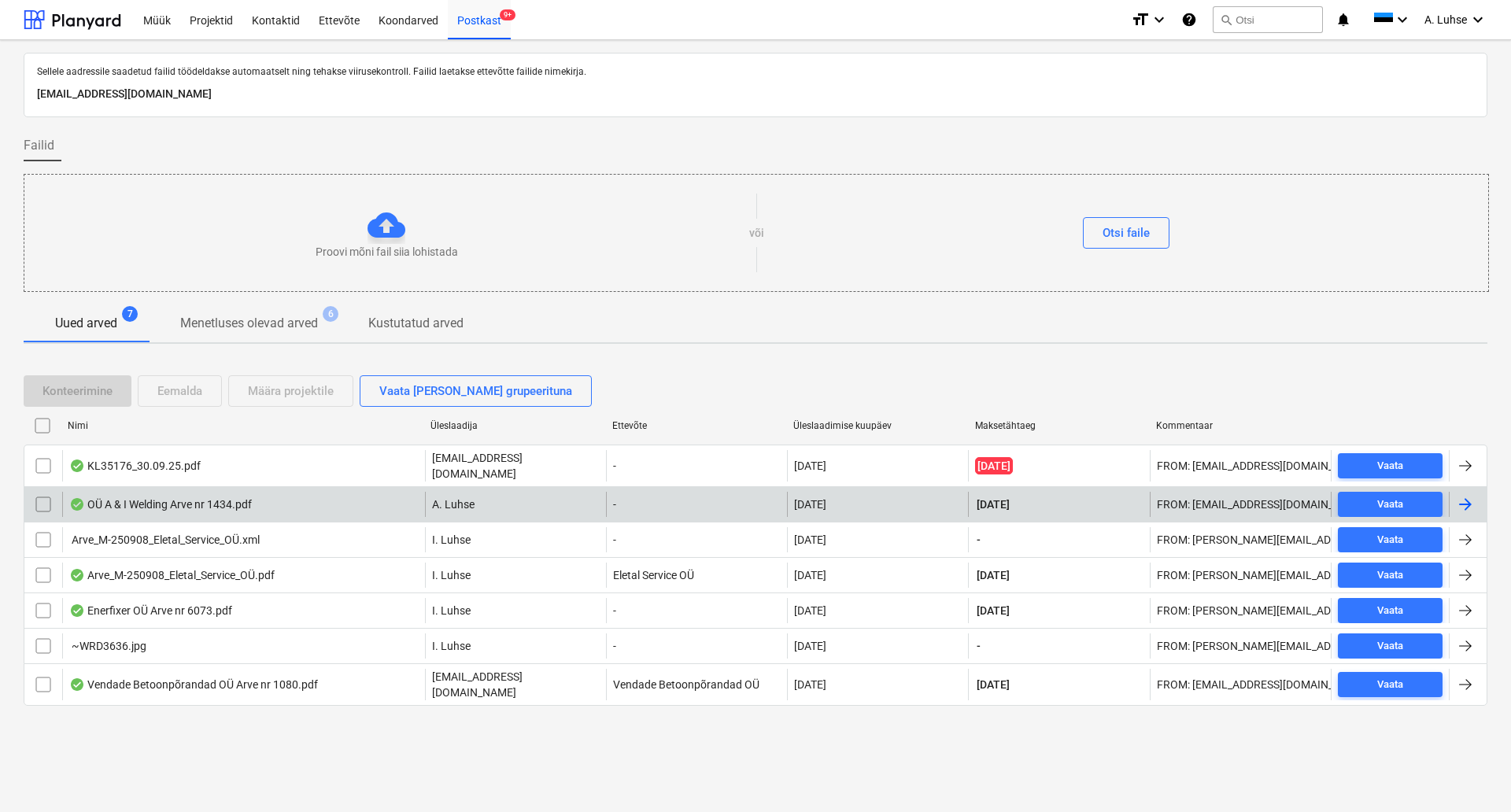
click at [268, 511] on div "OÜ A & I Welding Arve nr 1434.pdf A. Luhse - [DATE] [DATE] FROM: [EMAIL_ADDRESS…" at bounding box center [756, 504] width 1464 height 36
click at [224, 498] on div "OÜ A & I Welding Arve nr 1434.pdf" at bounding box center [160, 504] width 182 height 12
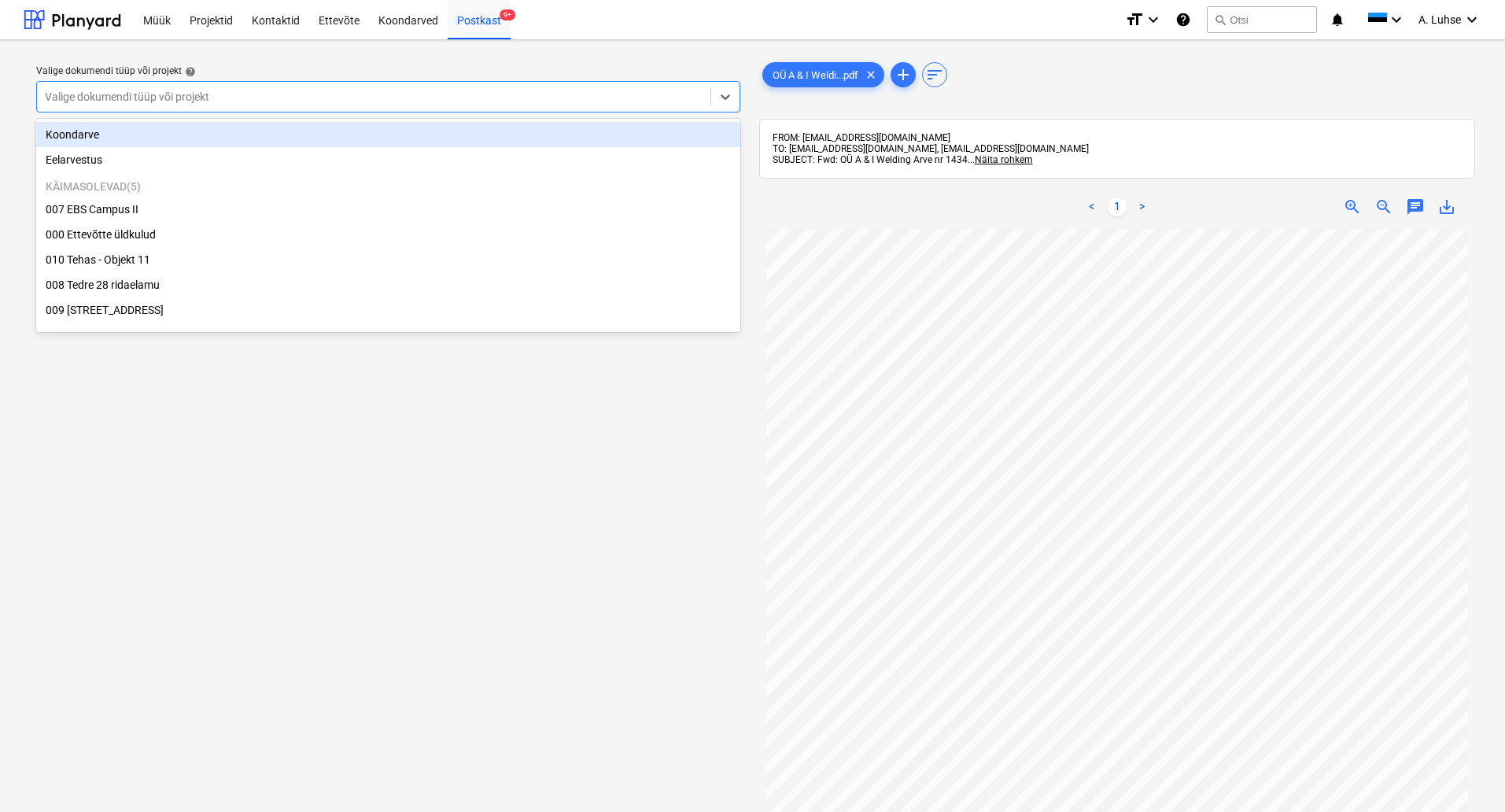
click at [402, 100] on div at bounding box center [373, 97] width 657 height 16
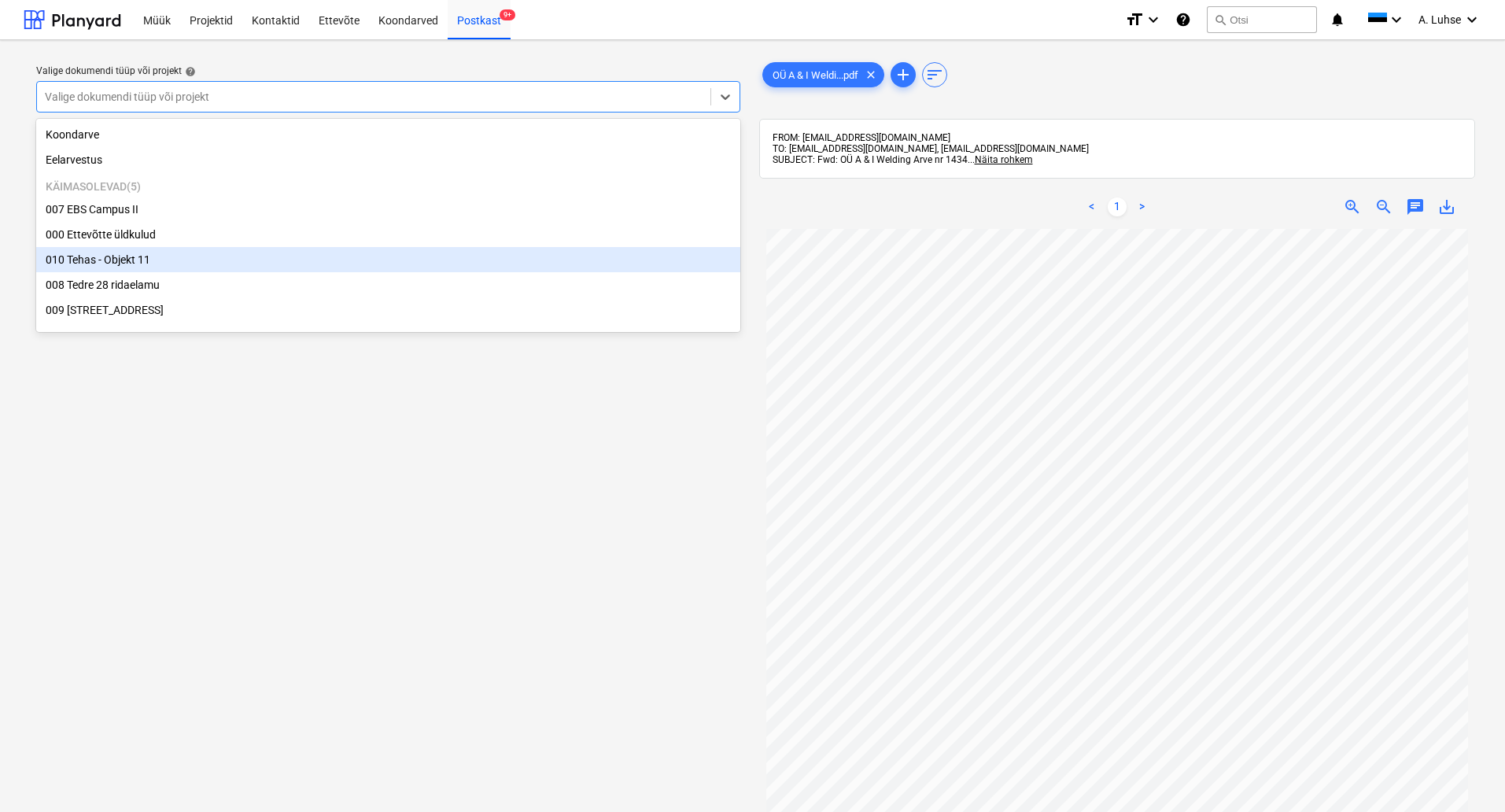
click at [332, 266] on div "010 Tehas - Objekt 11" at bounding box center [388, 259] width 704 height 25
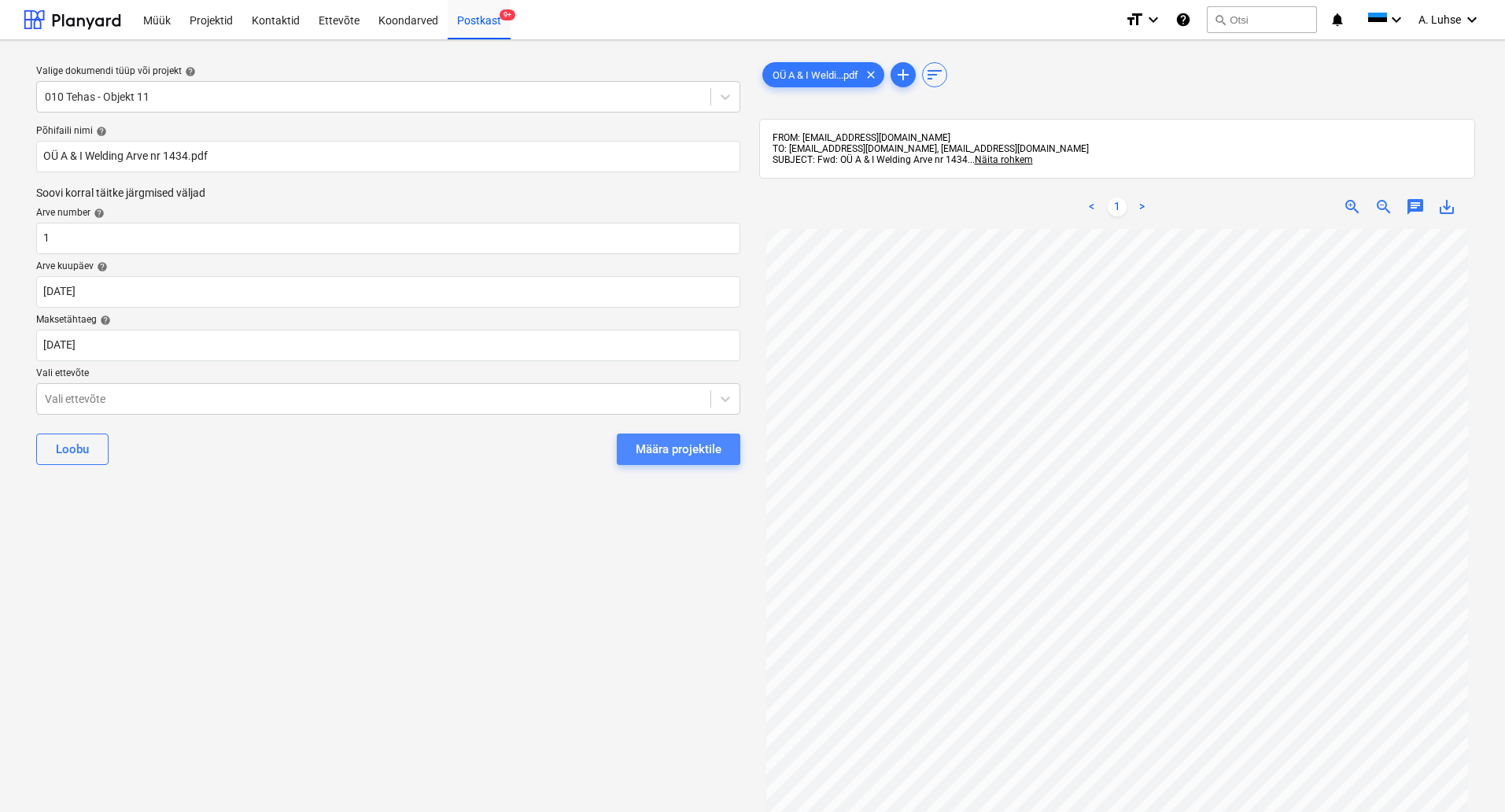
click at [629, 454] on button "Määra projektile" at bounding box center [678, 449] width 123 height 31
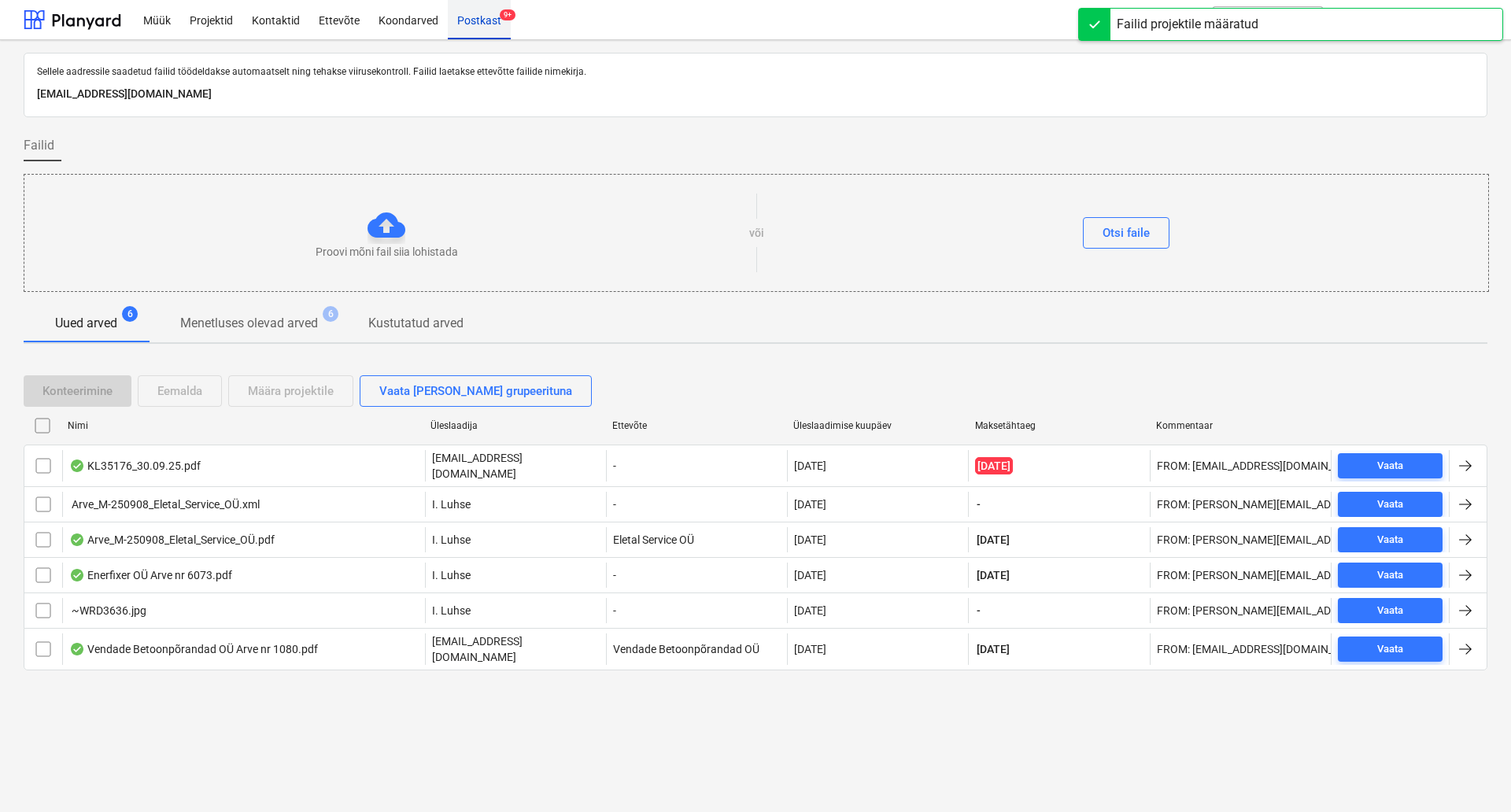
click at [476, 25] on div "Postkast 9+" at bounding box center [479, 19] width 63 height 40
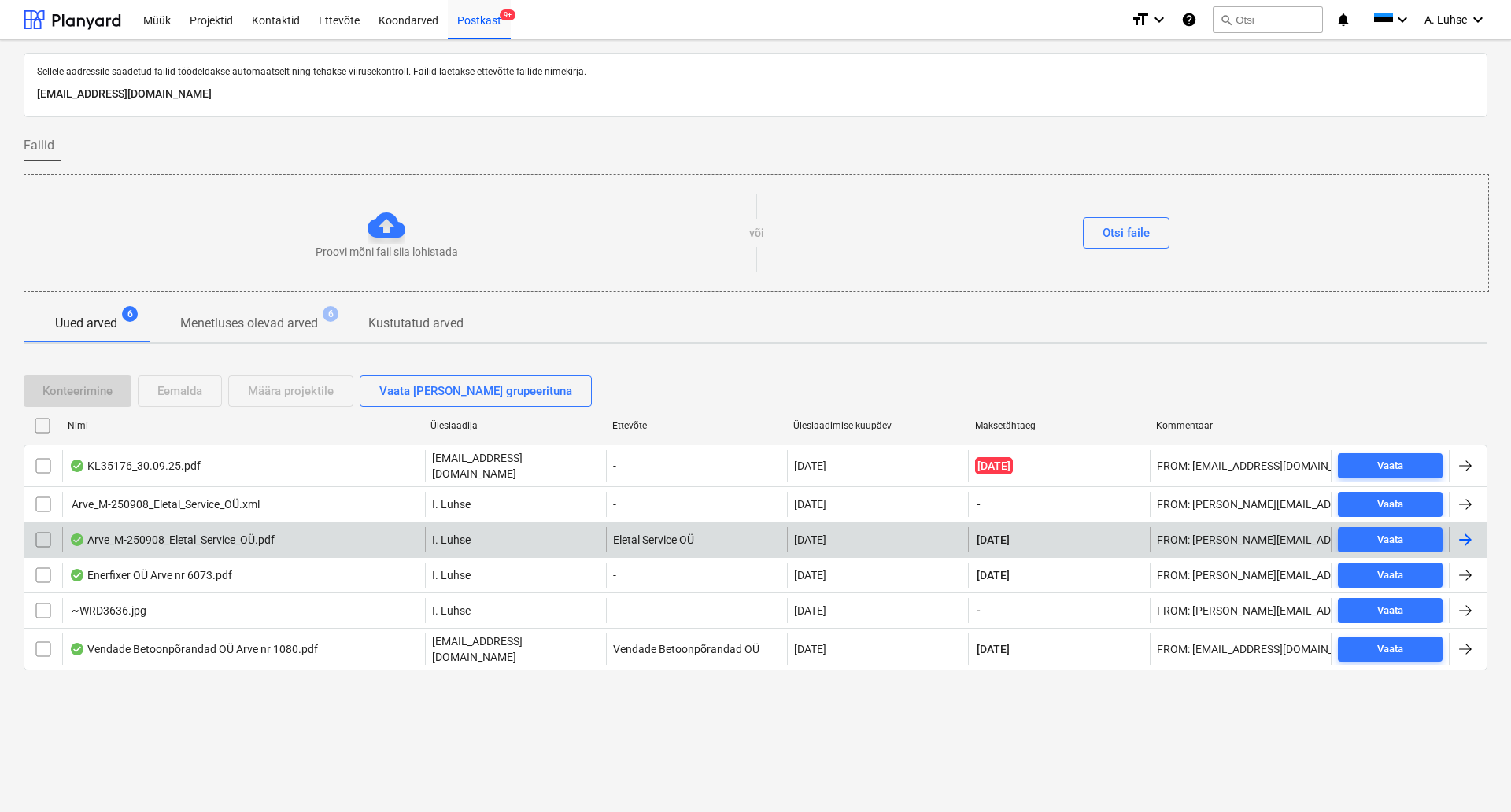
click at [306, 532] on div "Arve_M-250908_Eletal_Service_OÜ.pdf" at bounding box center [244, 539] width 363 height 25
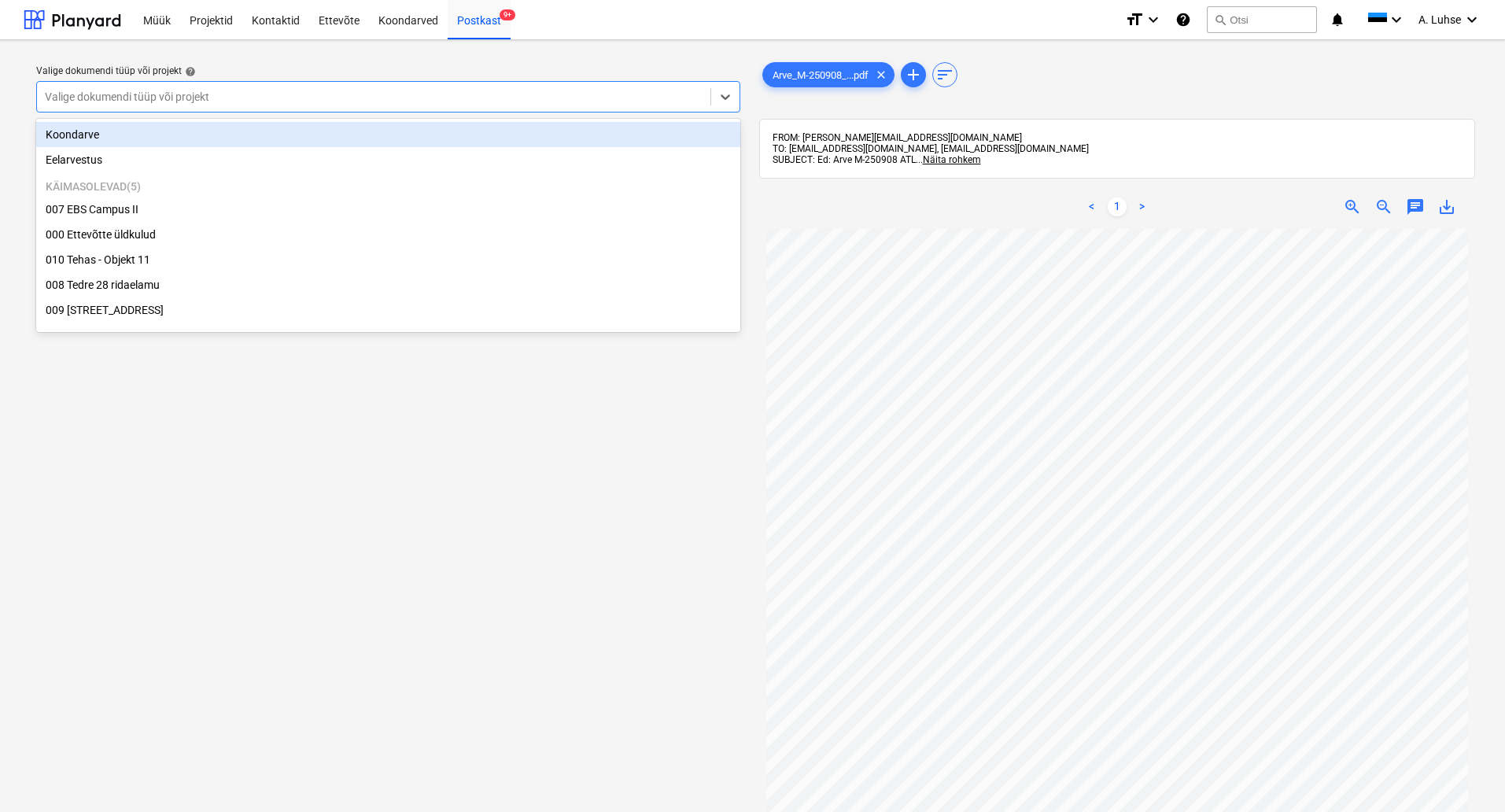
click at [385, 97] on div at bounding box center [373, 97] width 657 height 16
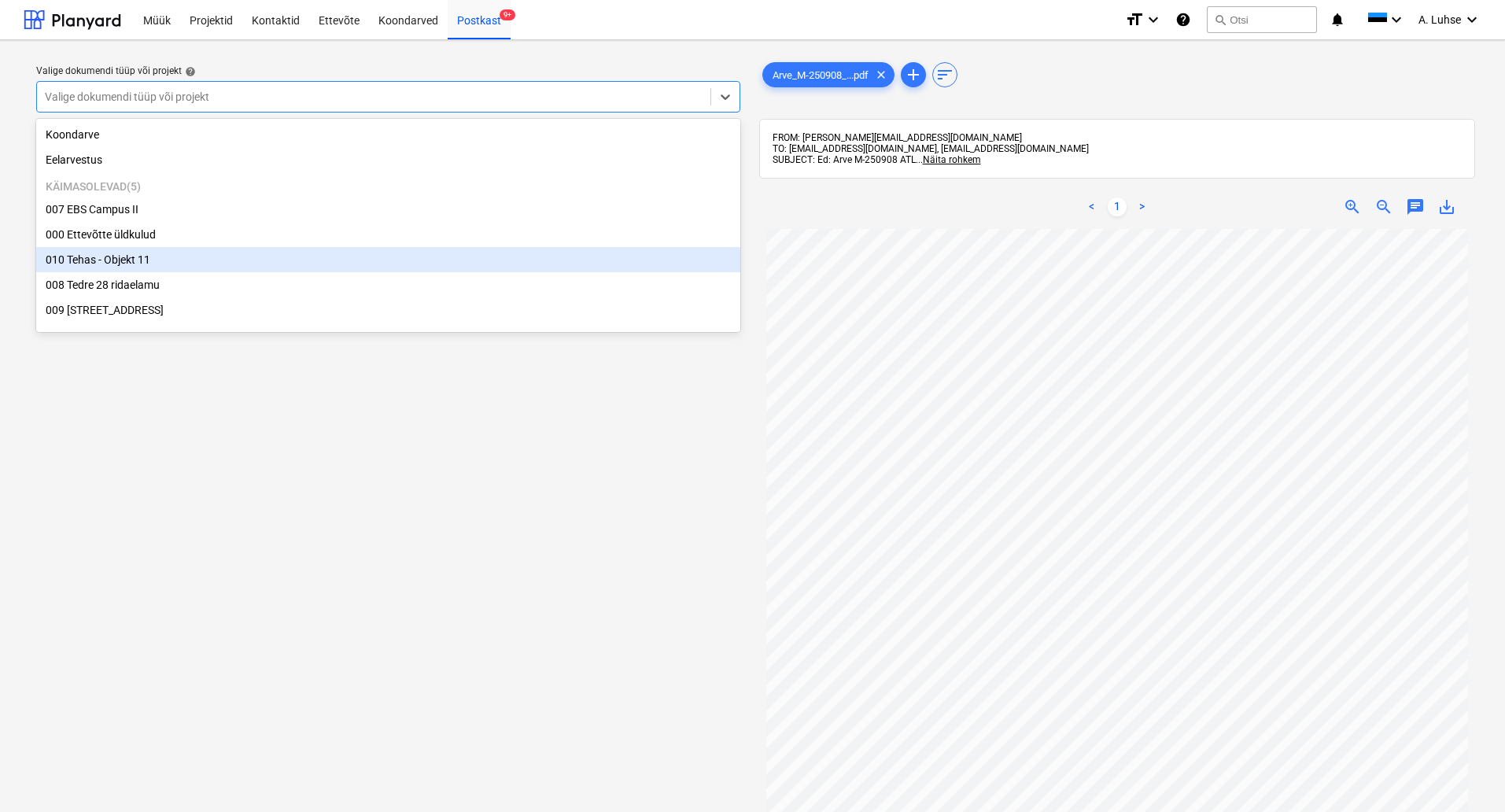
click at [340, 272] on div "010 Tehas - Objekt 11" at bounding box center [388, 259] width 704 height 25
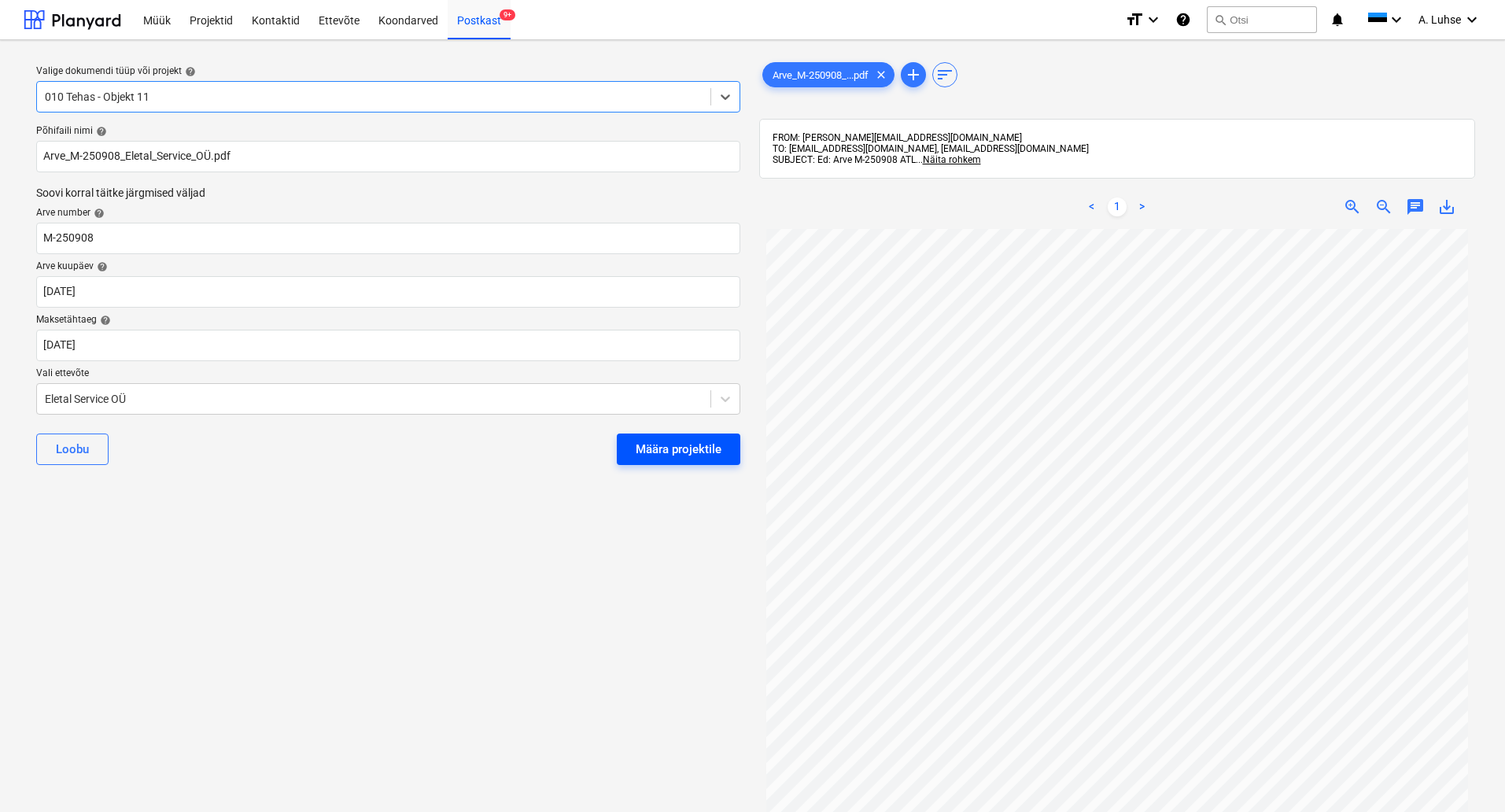
click at [673, 452] on div "Määra projektile" at bounding box center [678, 449] width 86 height 20
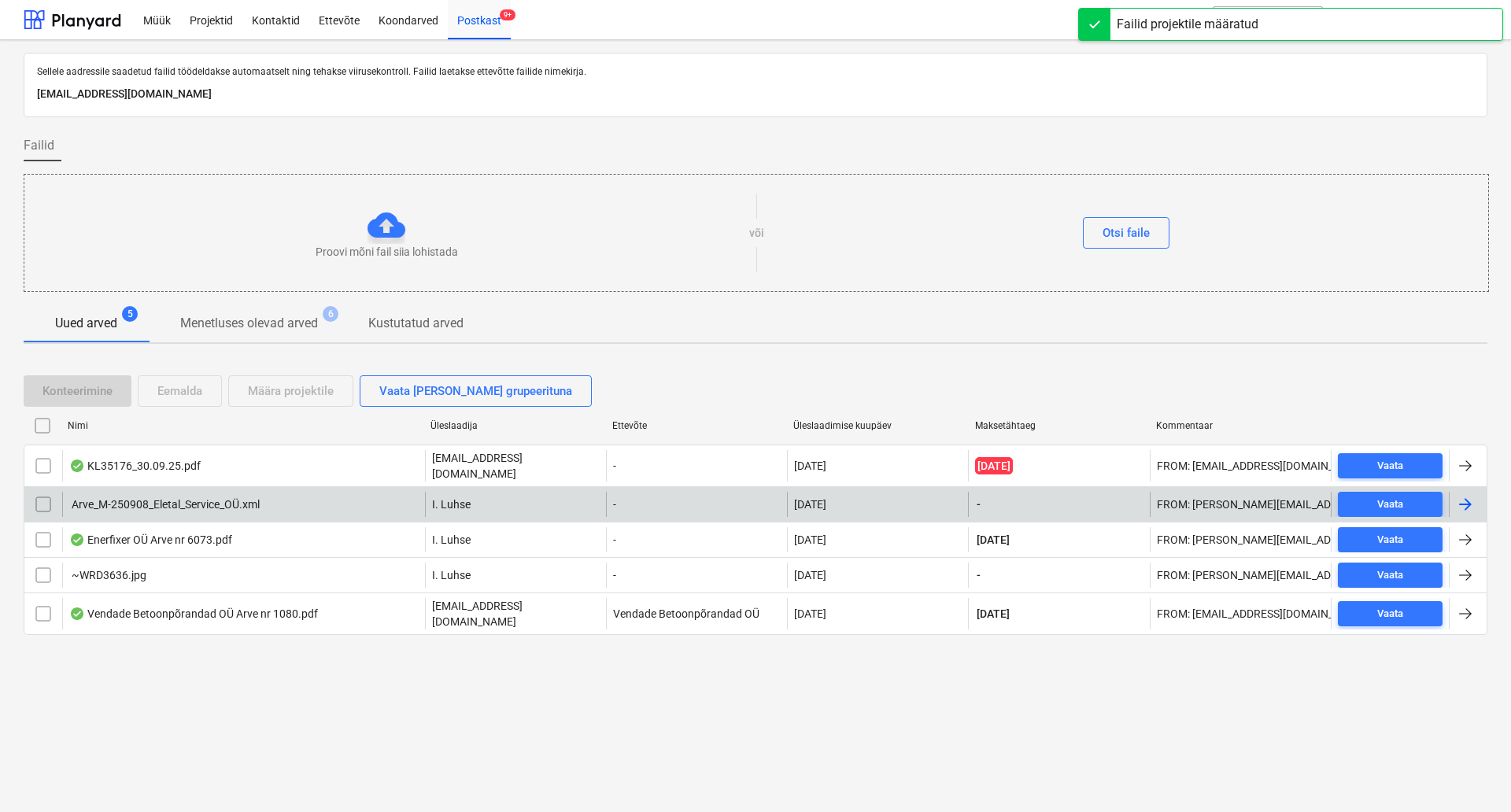
click at [293, 495] on div "Arve_M-250908_Eletal_Service_OÜ.xml" at bounding box center [244, 504] width 363 height 25
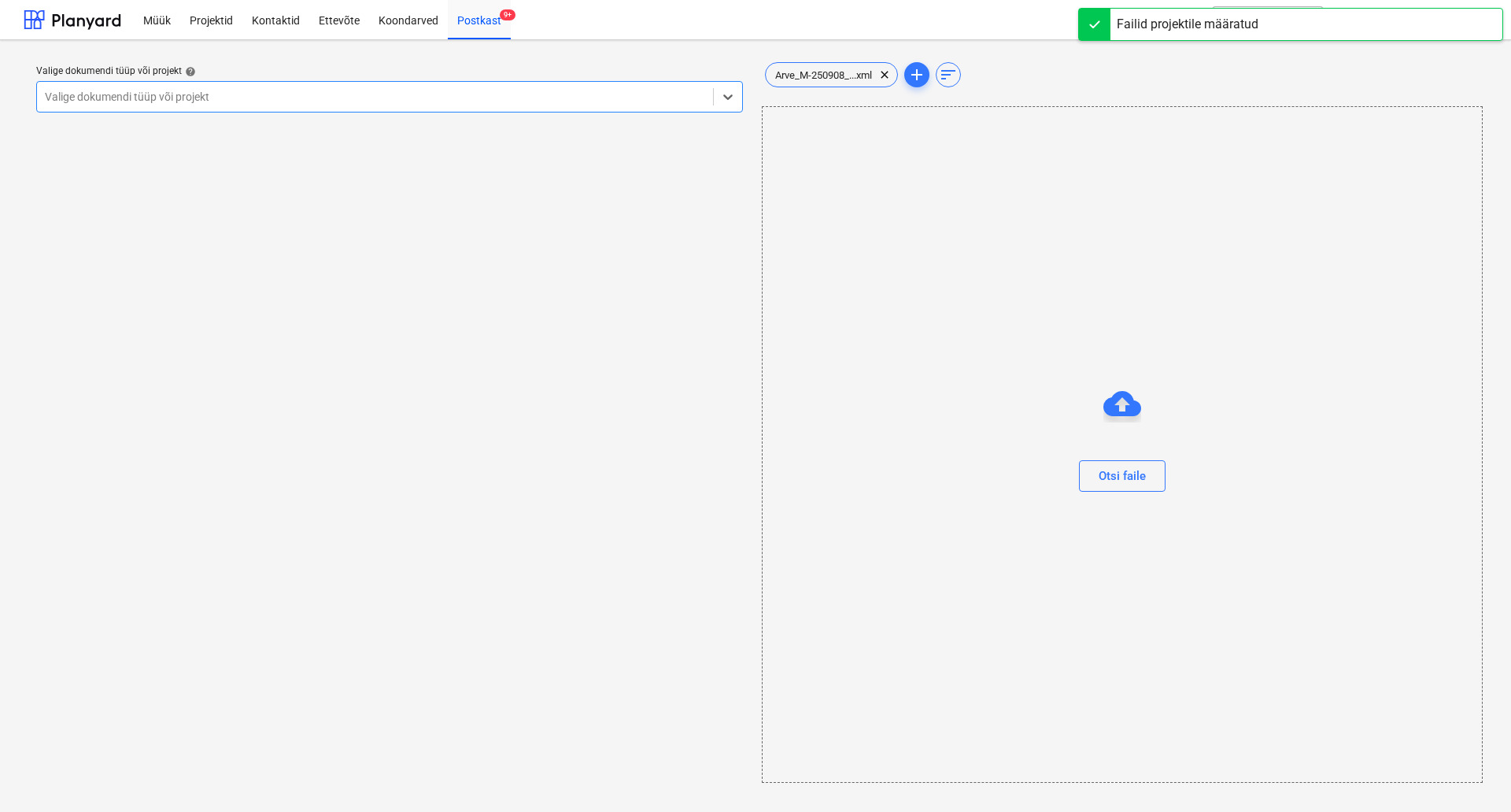
click at [642, 105] on div at bounding box center [374, 97] width 660 height 16
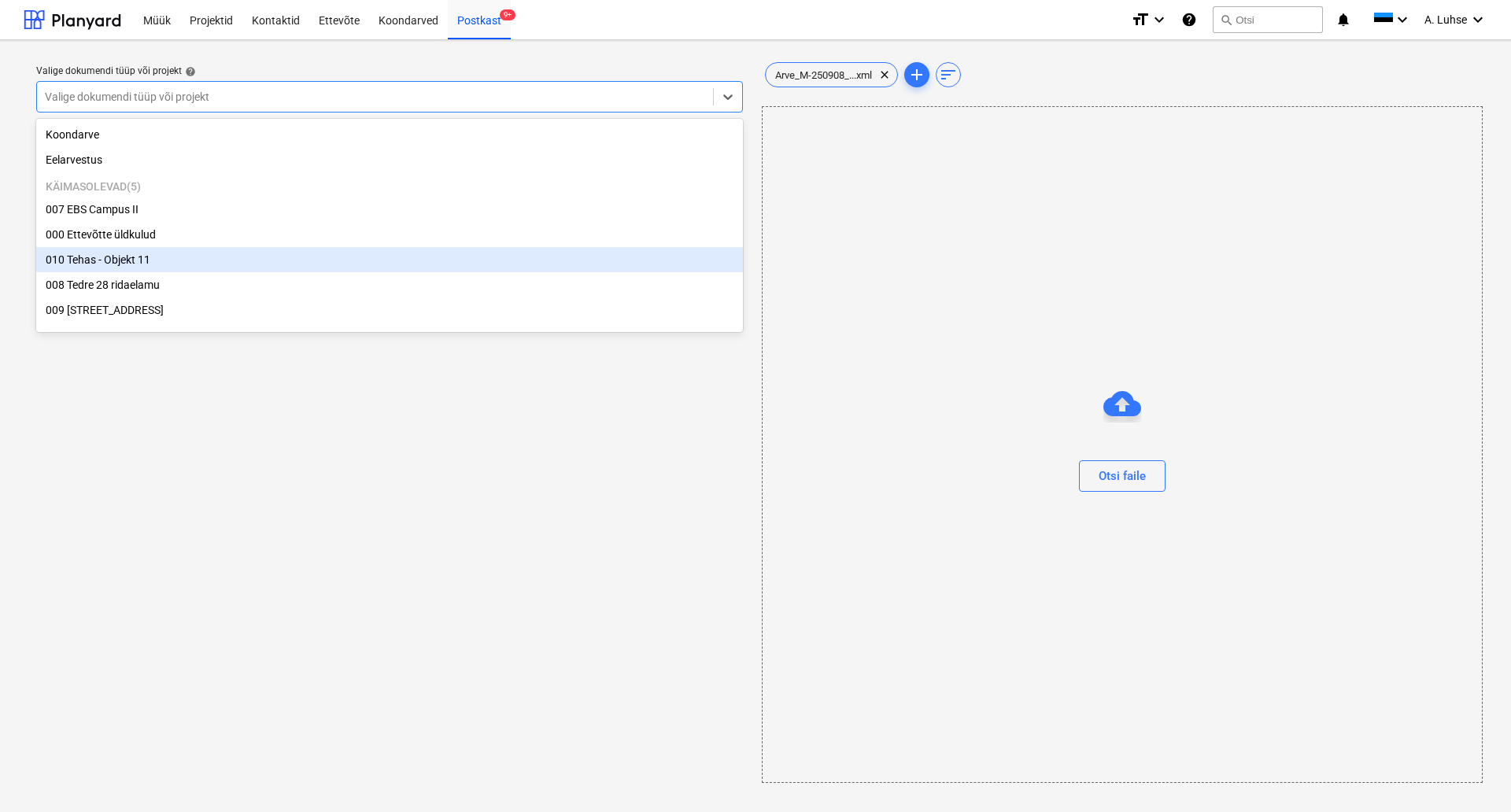
click at [588, 272] on div "010 Tehas - Objekt 11" at bounding box center [389, 259] width 707 height 25
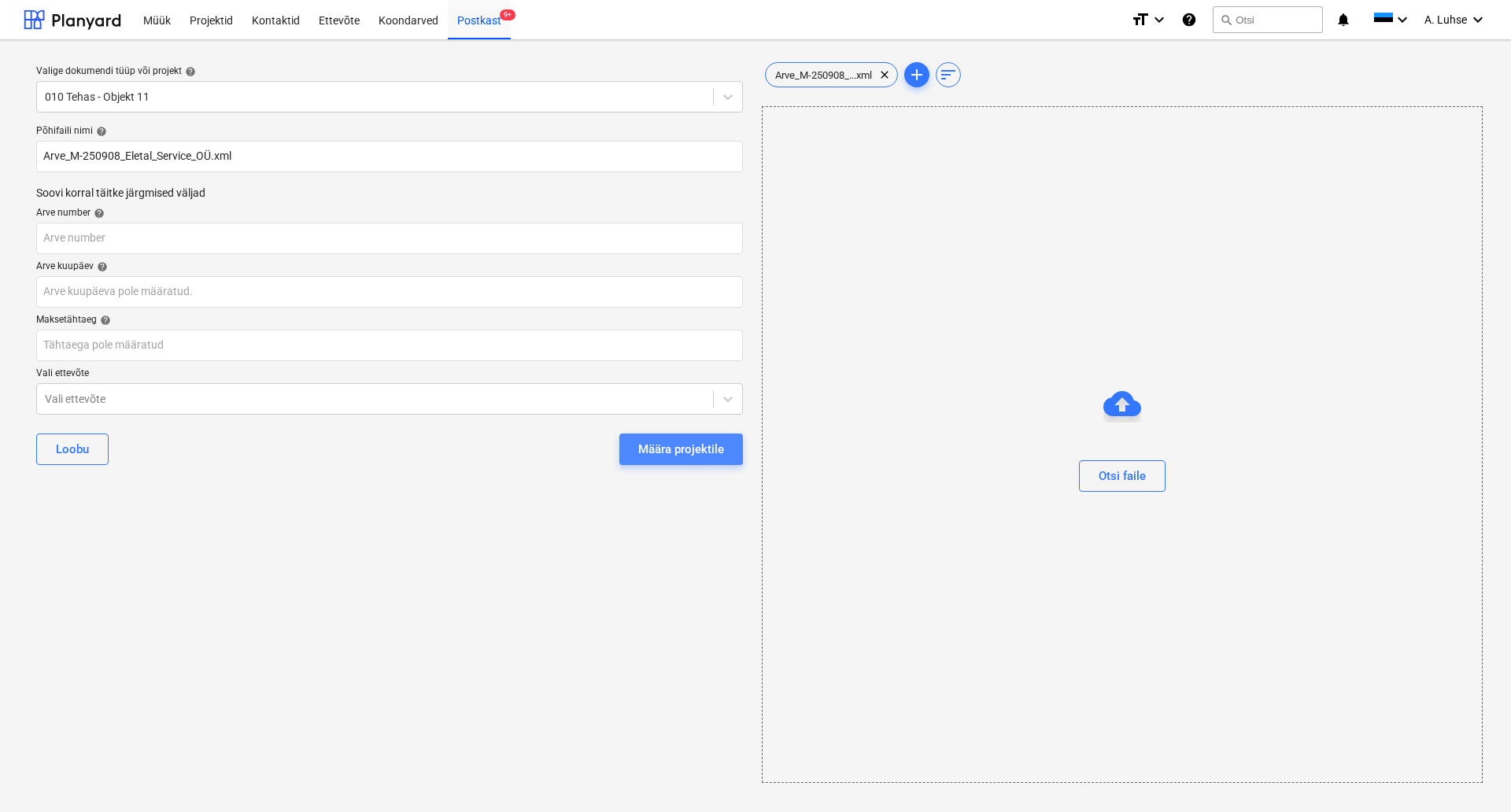
click at [700, 447] on div "Määra projektile" at bounding box center [681, 449] width 86 height 20
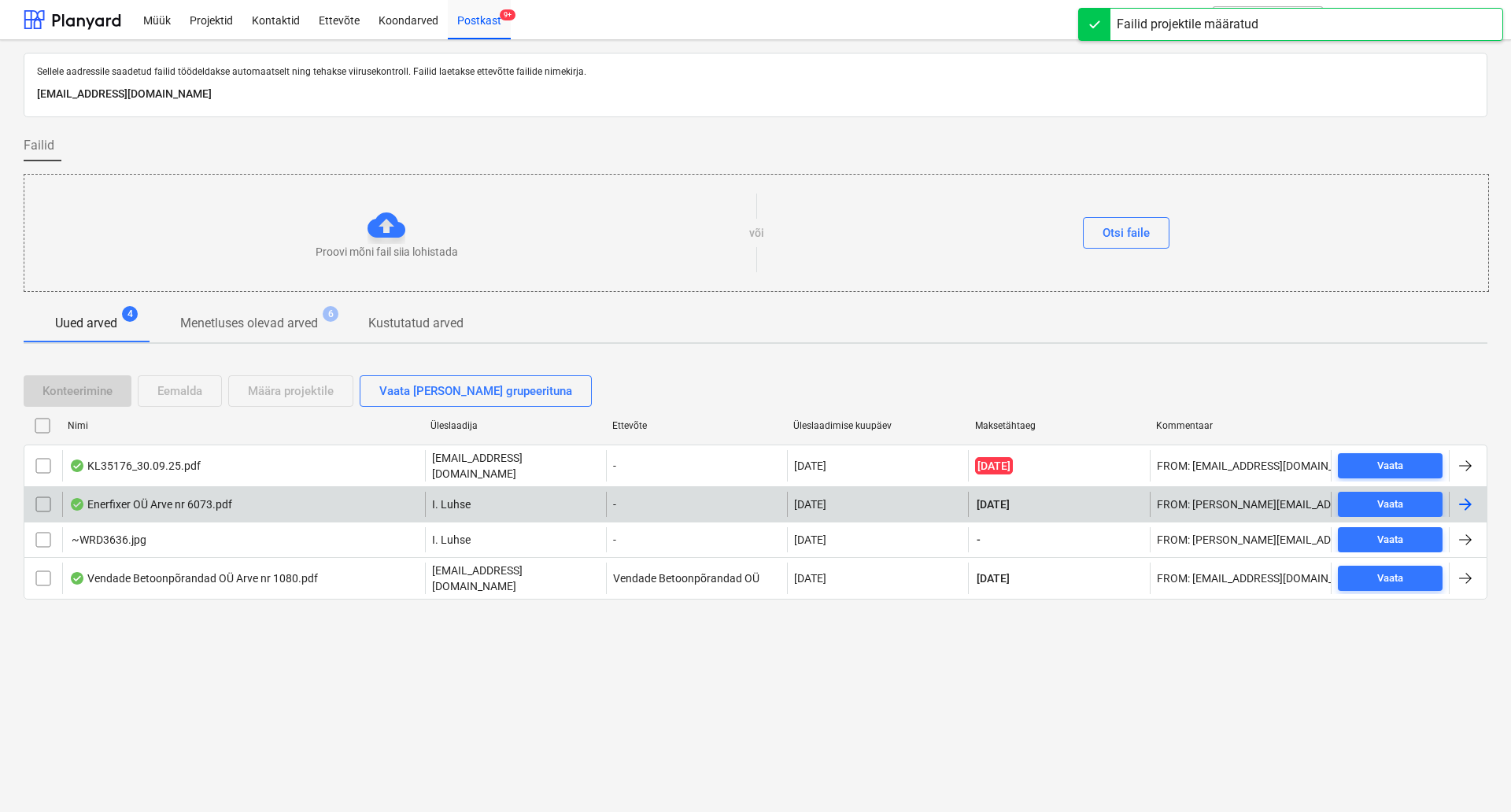
click at [290, 494] on div "Enerfixer OÜ Arve nr 6073.pdf" at bounding box center [244, 504] width 363 height 25
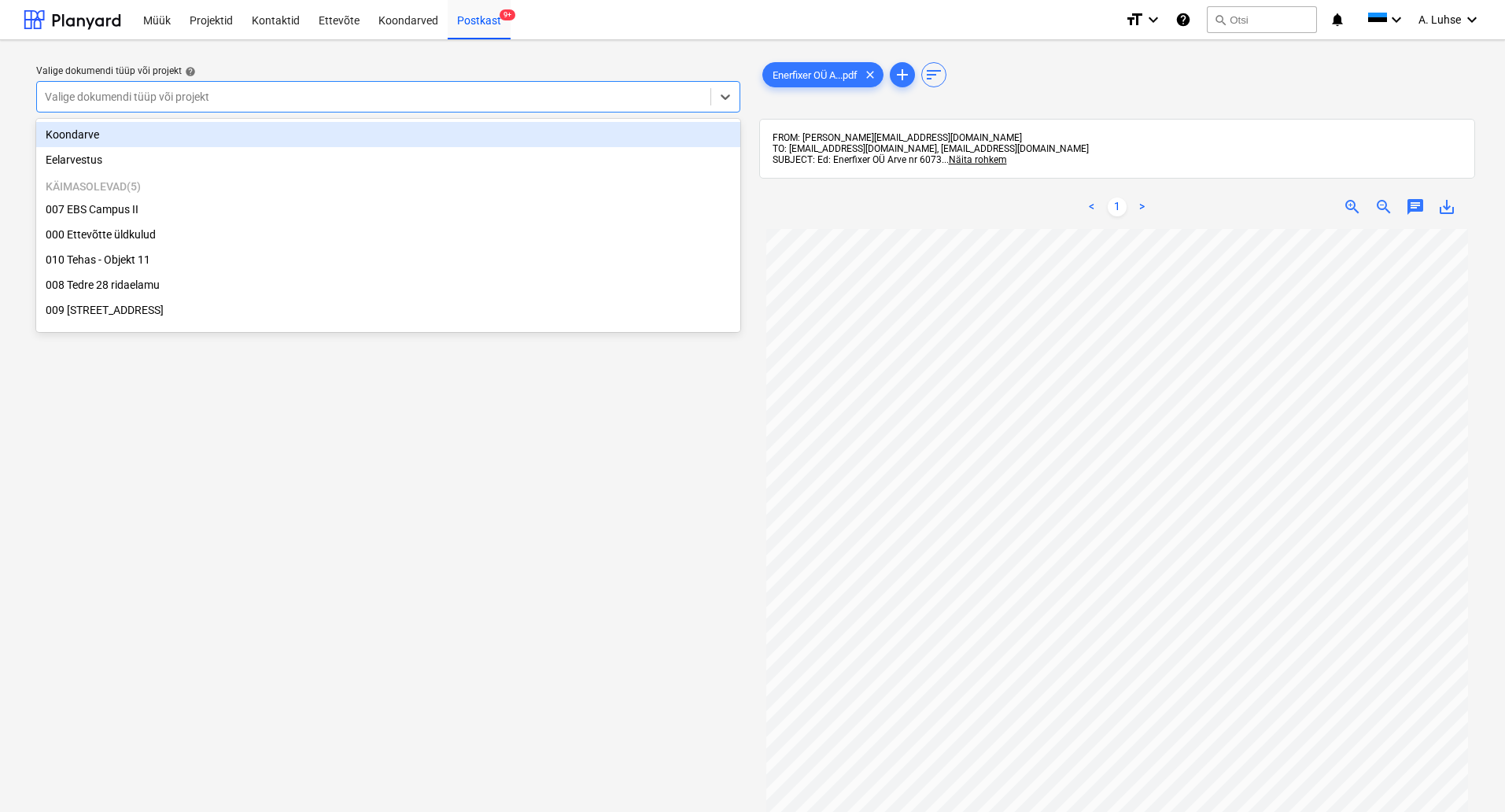
click at [456, 100] on div at bounding box center [373, 97] width 657 height 16
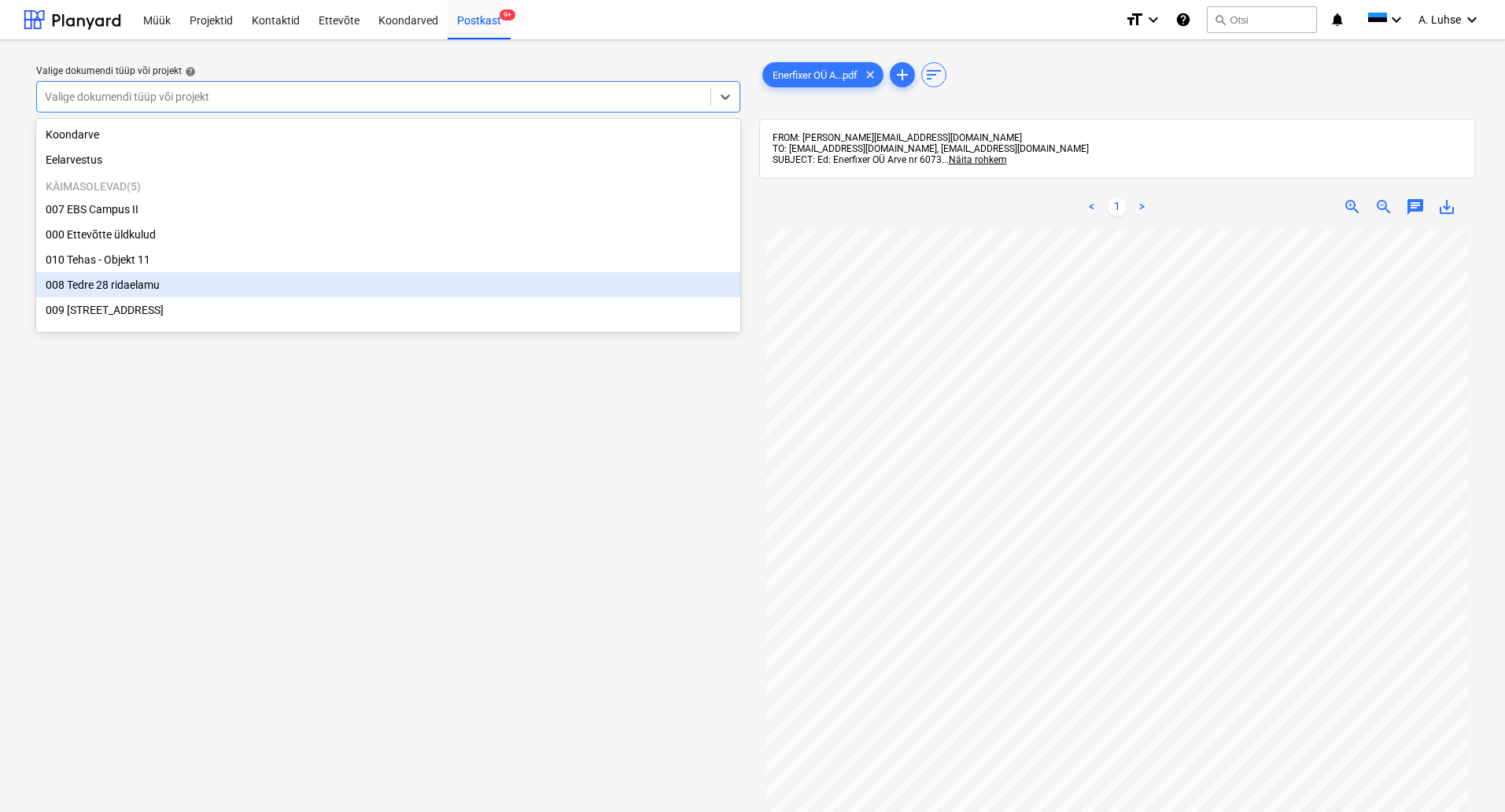
click at [442, 291] on div "008 Tedre 28 ridaelamu" at bounding box center [388, 284] width 704 height 25
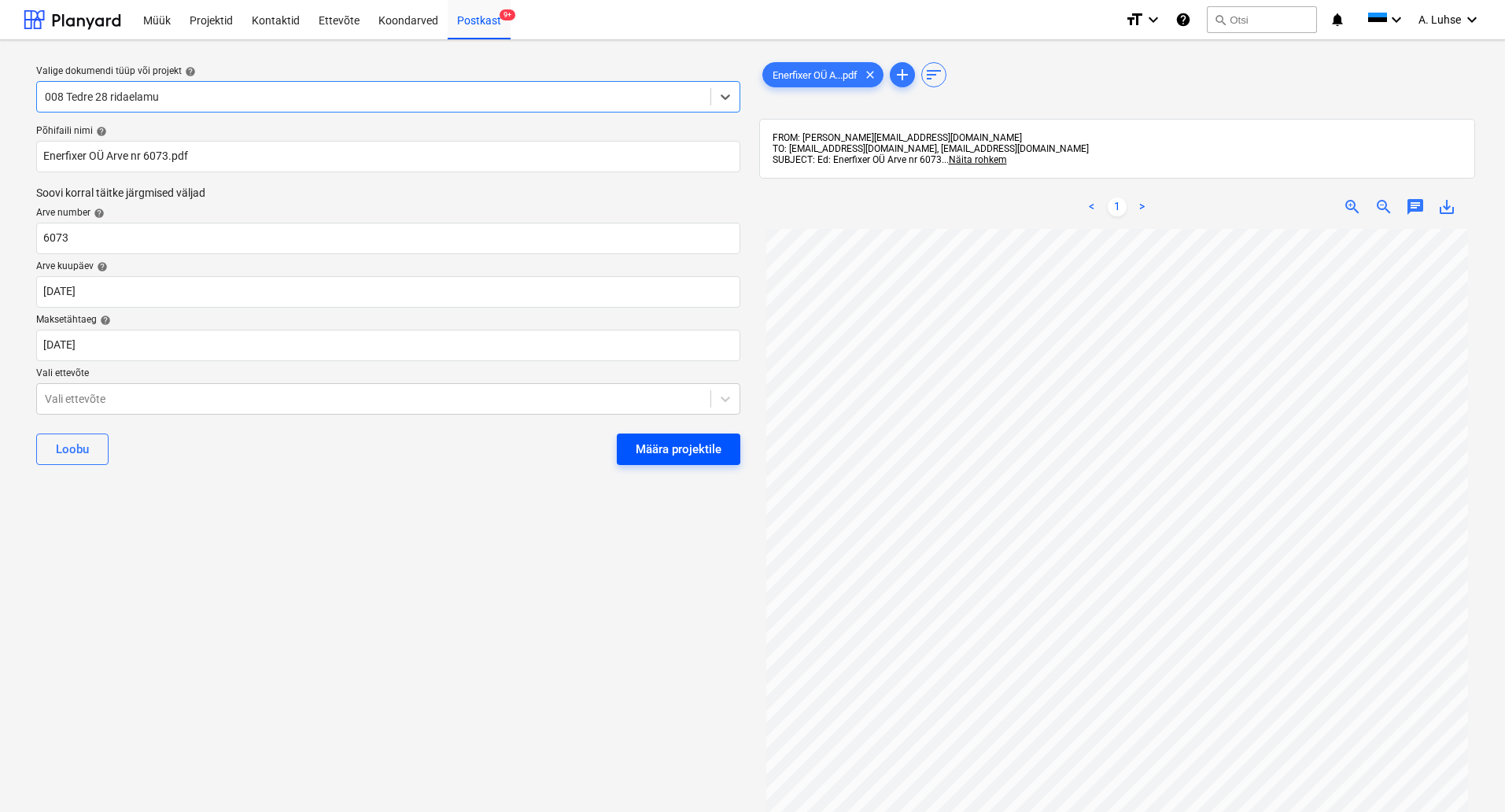
click at [680, 460] on button "Määra projektile" at bounding box center [678, 449] width 123 height 31
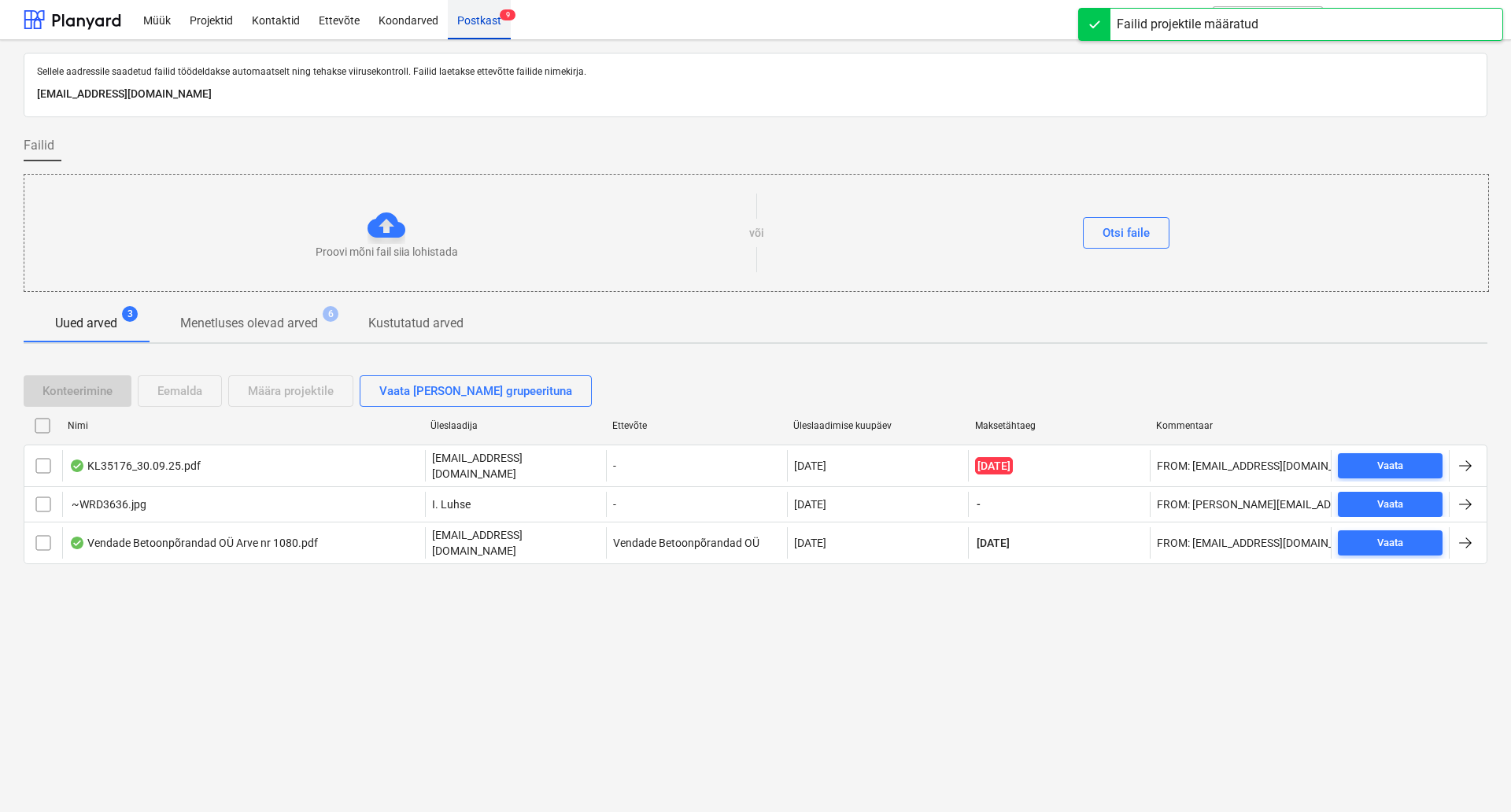
click at [488, 17] on div "Postkast 9" at bounding box center [479, 19] width 63 height 40
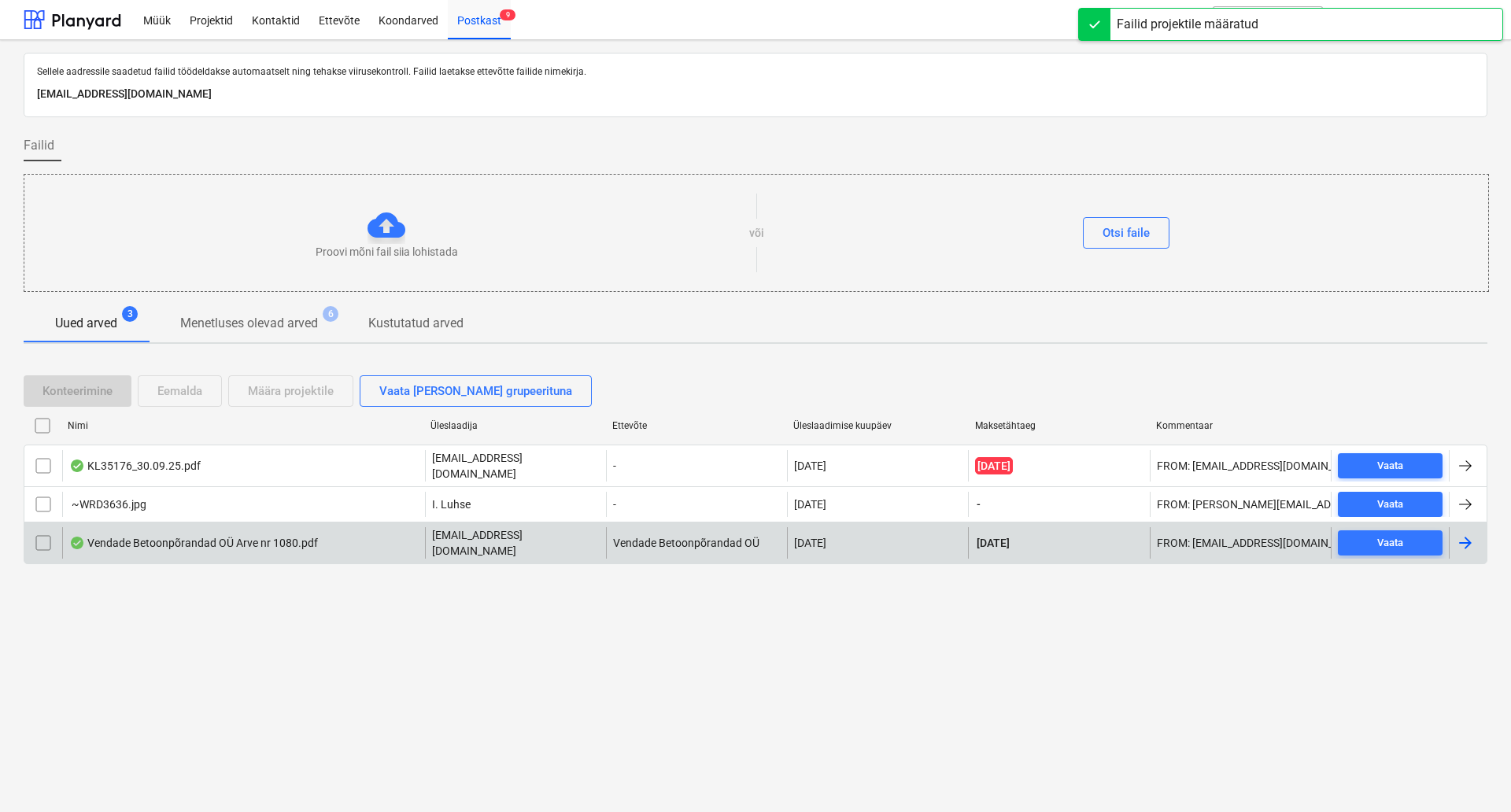
click at [354, 538] on div "Vendade Betoonpõrandad OÜ Arve nr 1080.pdf" at bounding box center [244, 542] width 363 height 31
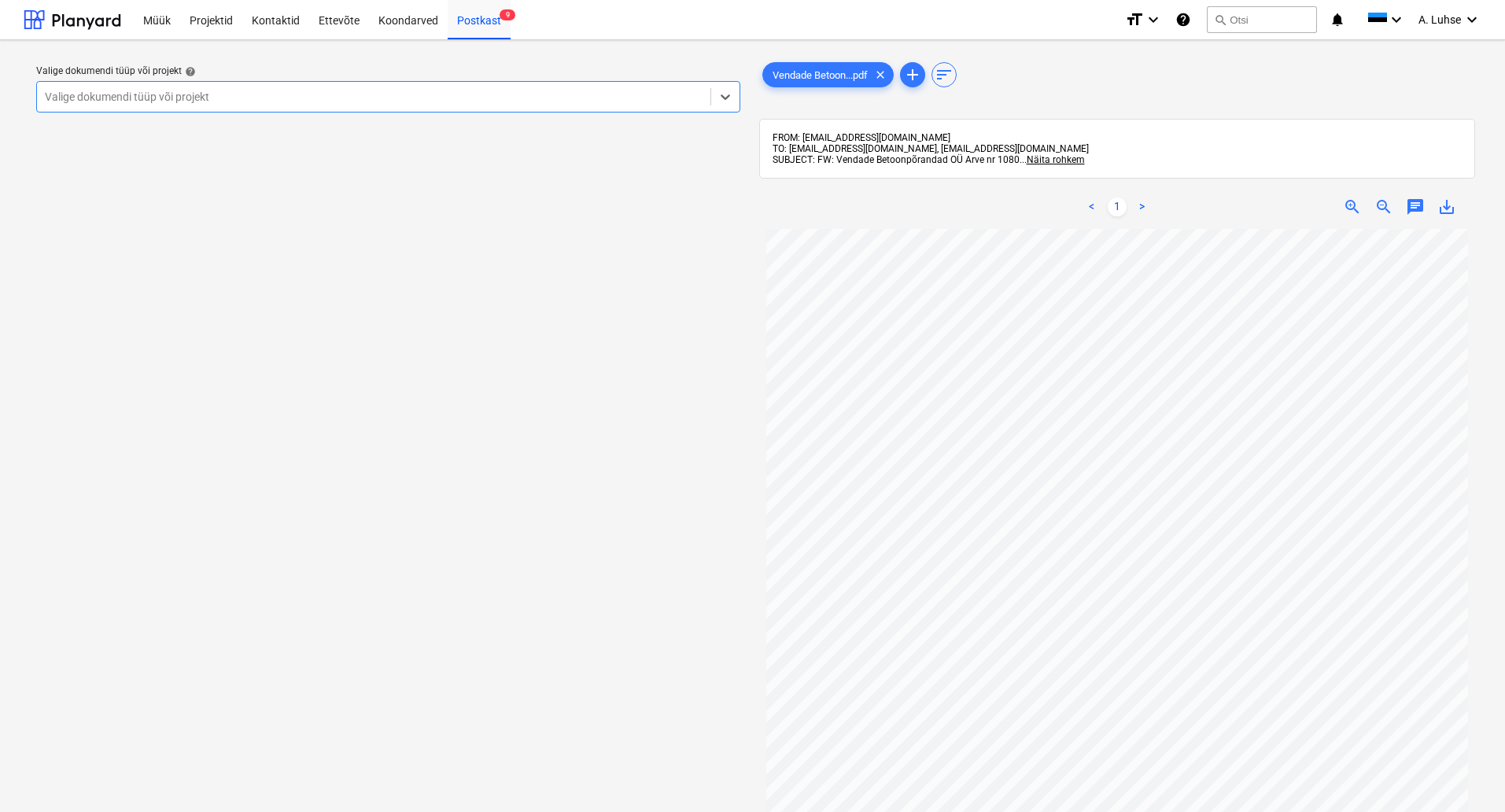
click at [608, 93] on div at bounding box center [373, 97] width 657 height 16
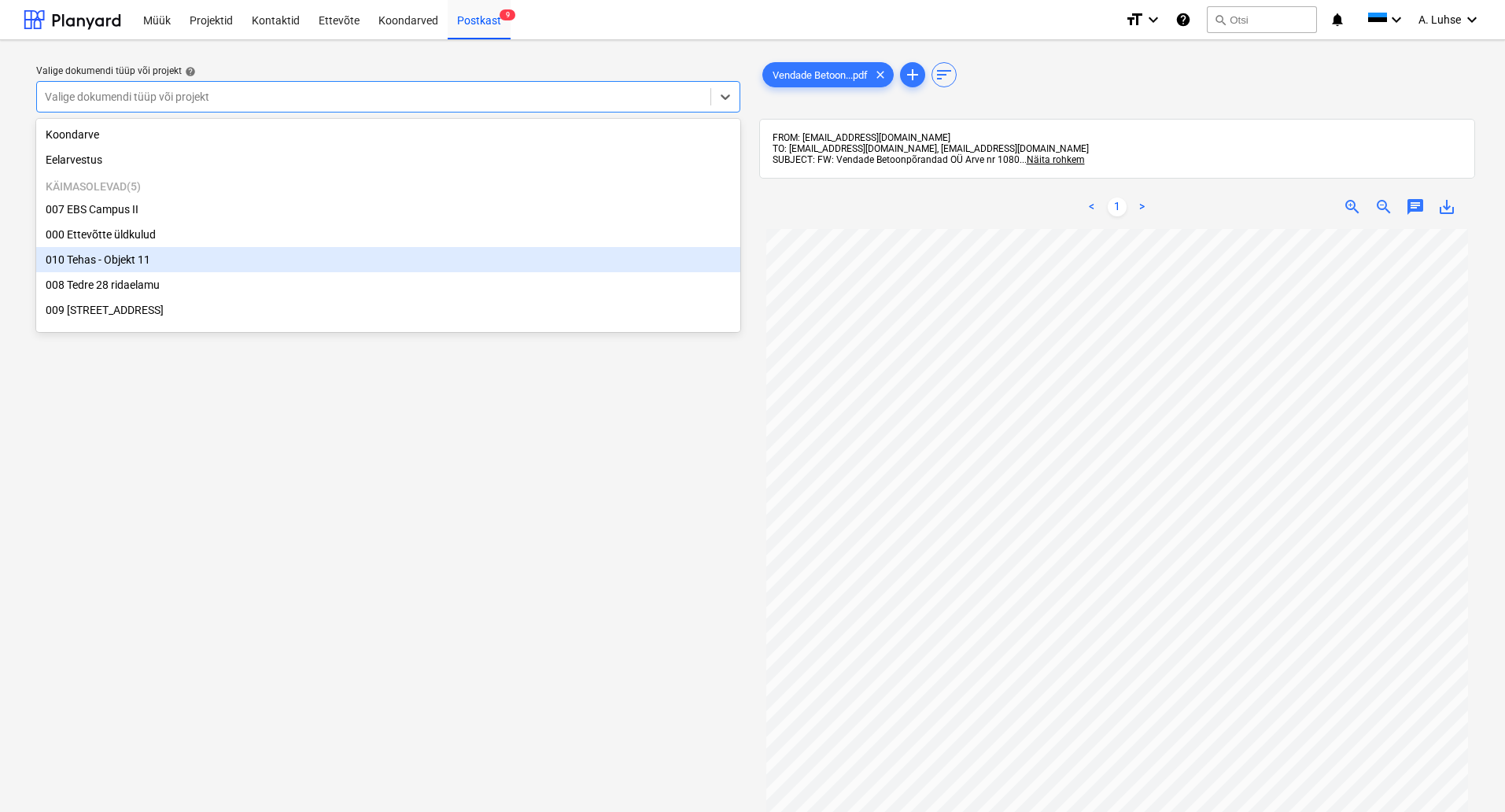
click at [560, 261] on div "010 Tehas - Objekt 11" at bounding box center [388, 259] width 704 height 25
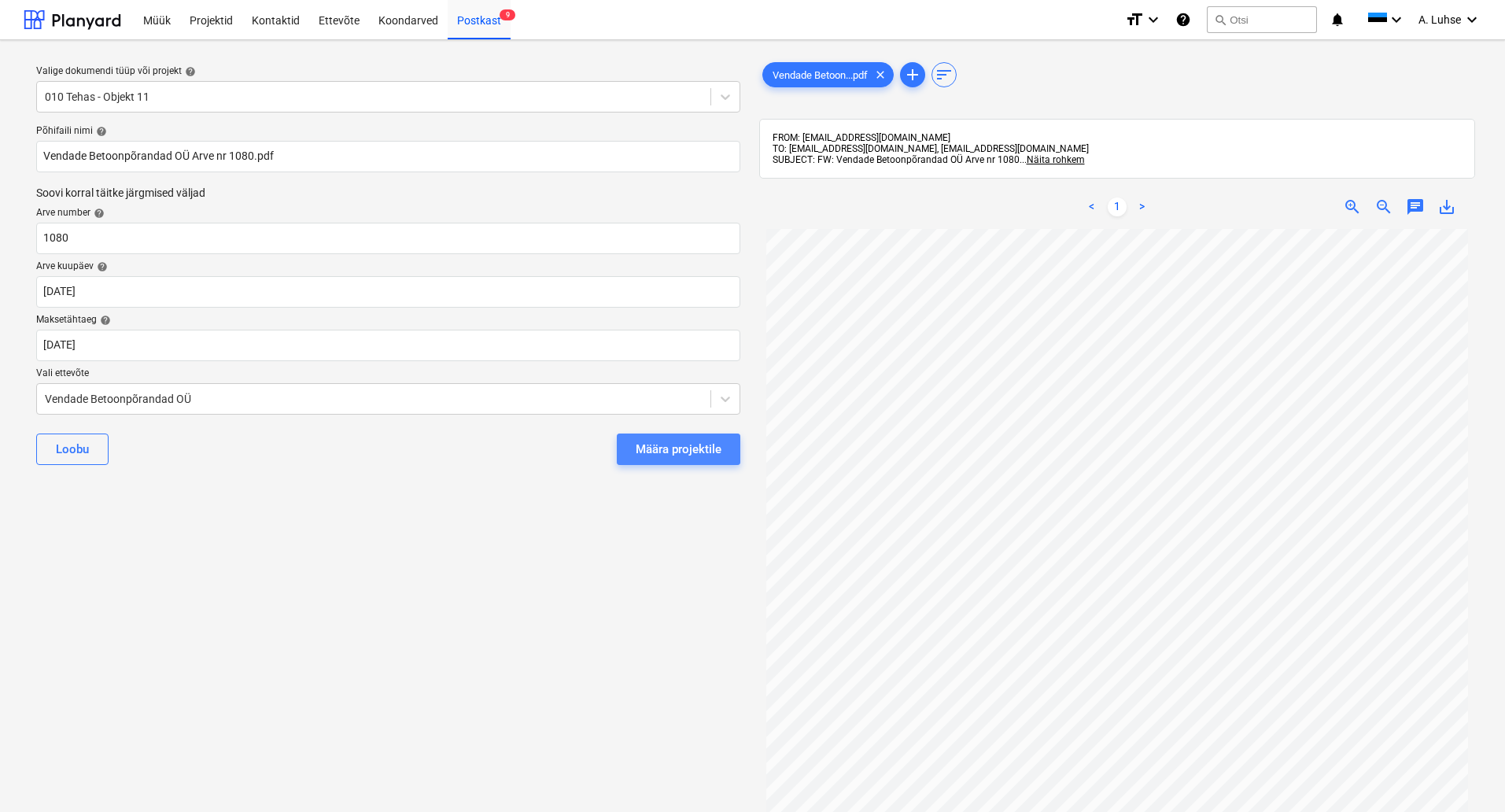
click at [671, 442] on div "Määra projektile" at bounding box center [678, 449] width 86 height 20
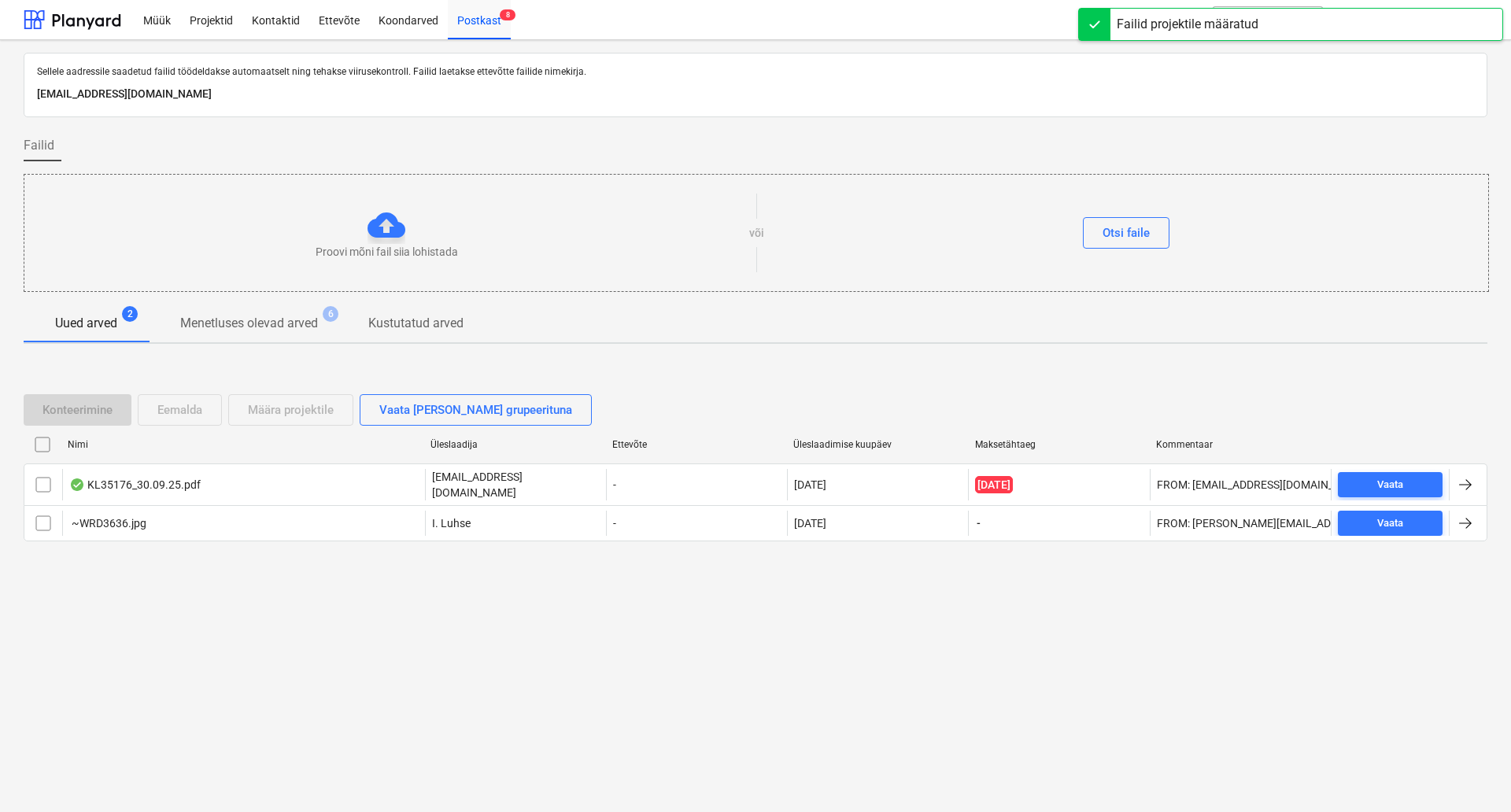
click at [40, 450] on input "checkbox" at bounding box center [43, 444] width 25 height 25
click at [168, 411] on div "Eemalda" at bounding box center [180, 410] width 44 height 20
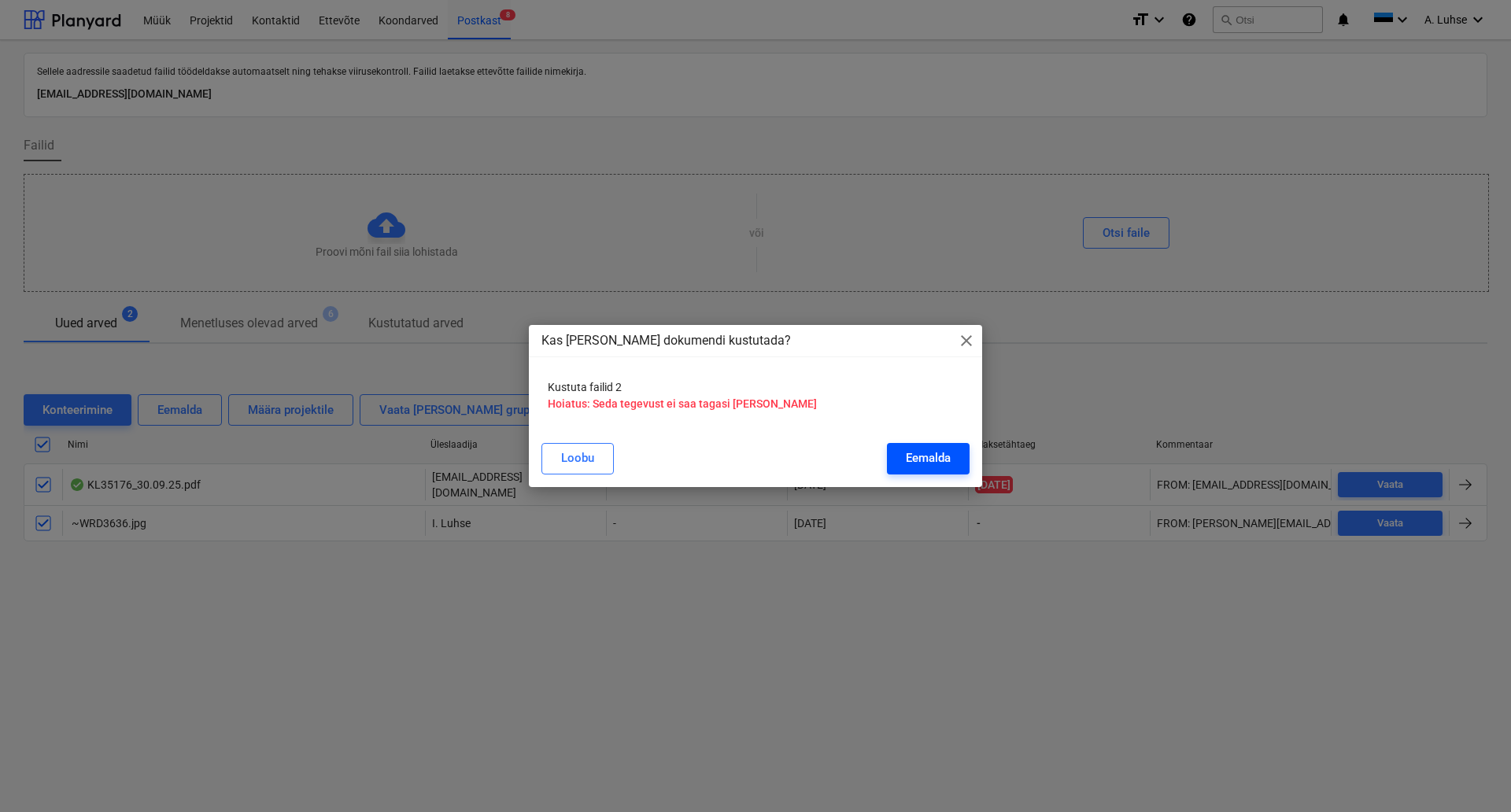
click at [918, 454] on div "Eemalda" at bounding box center [928, 458] width 44 height 20
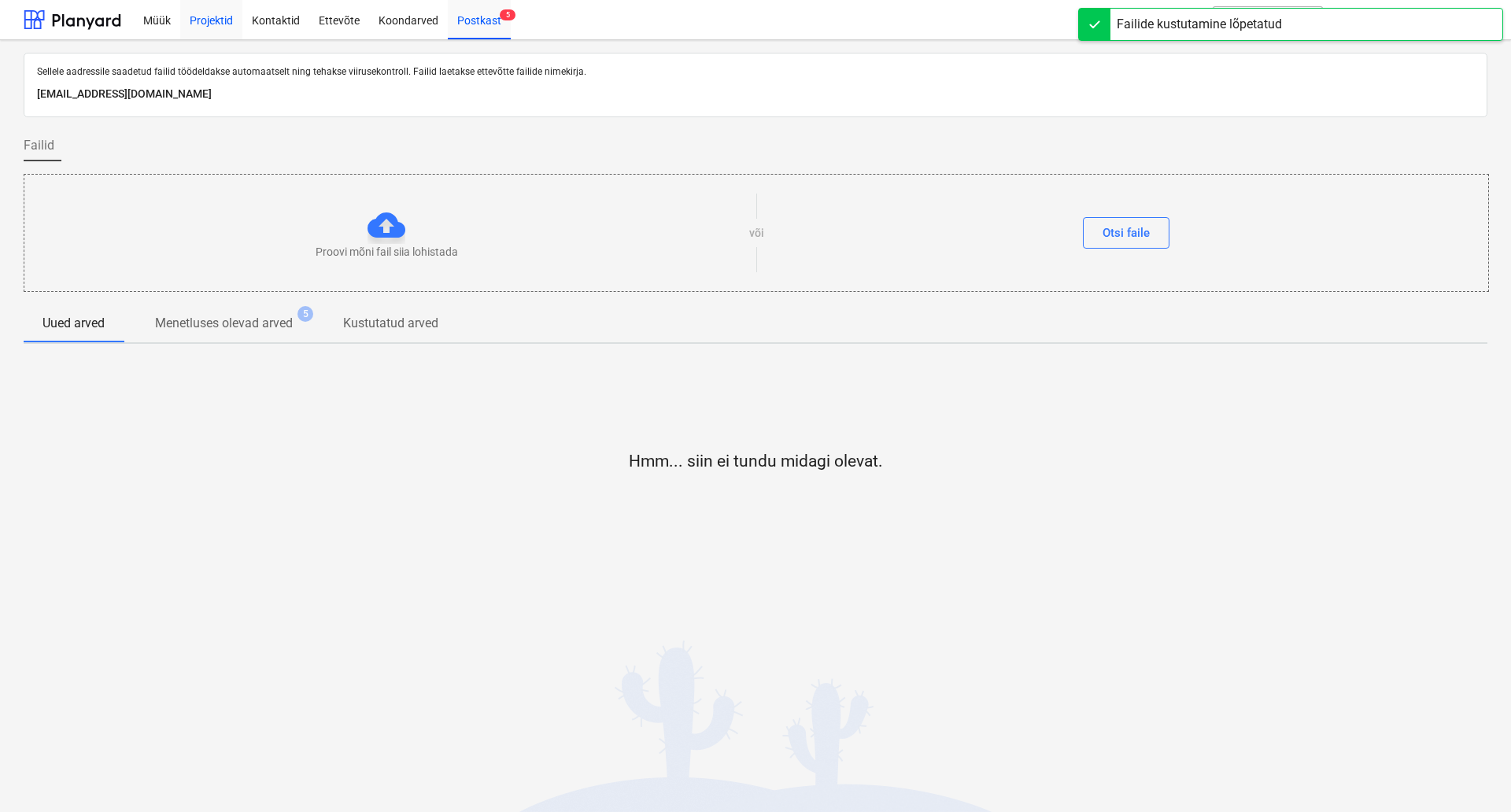
click at [205, 19] on div "Projektid" at bounding box center [212, 19] width 62 height 40
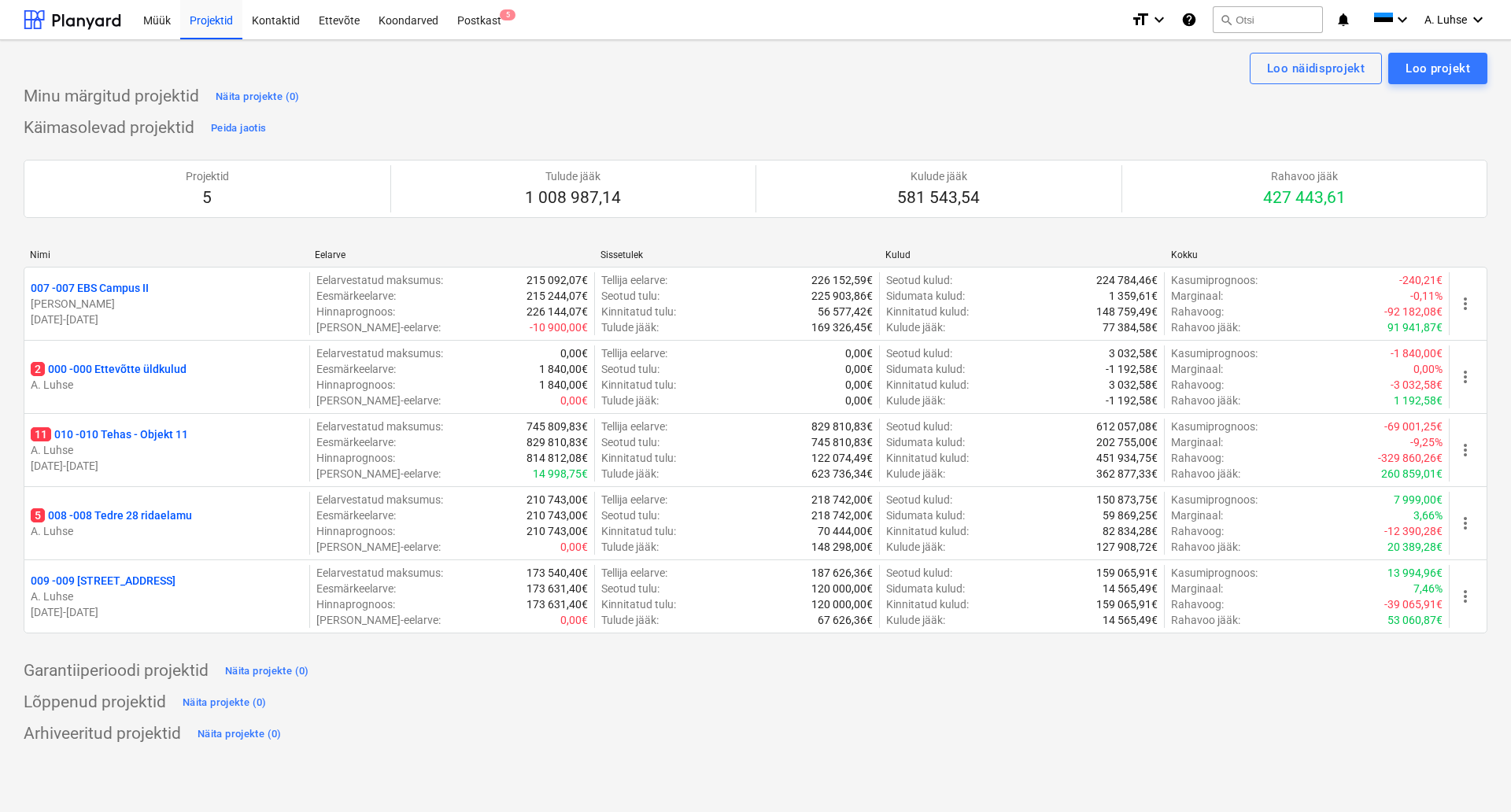
click at [889, 655] on div "Minu märgitud projektid Näita projekte (0) Käimasolevad projektid Peida jaotis …" at bounding box center [756, 415] width 1464 height 662
click at [807, 145] on div "Projektid 5 Tulude jääk 1 008 987,14 Kulude jääk 581 543,54 Rahavoo jääk 427 44…" at bounding box center [756, 188] width 1464 height 96
